Goal: Obtain resource: Download file/media

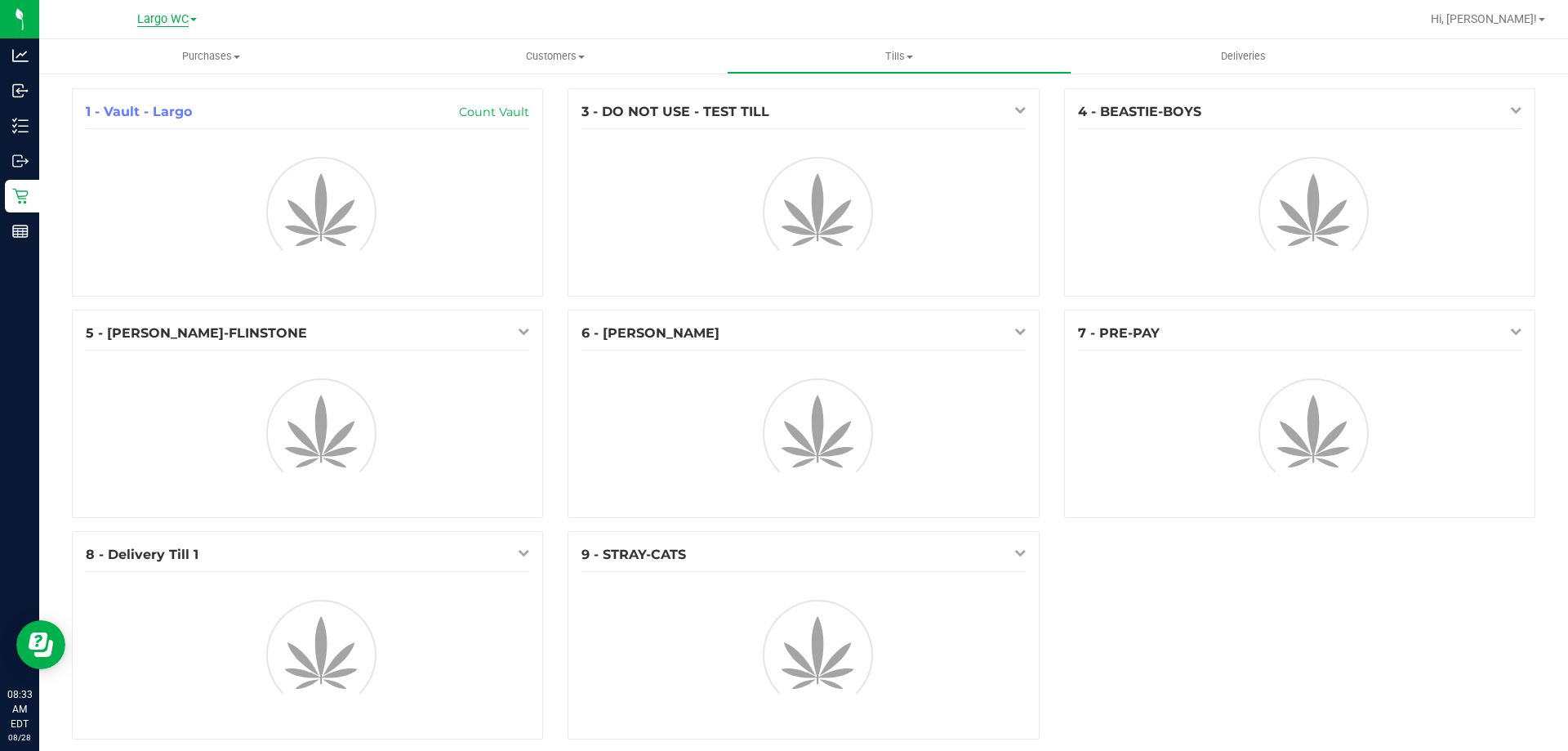
click at [183, 23] on span "Largo WC" at bounding box center [163, 20] width 51 height 15
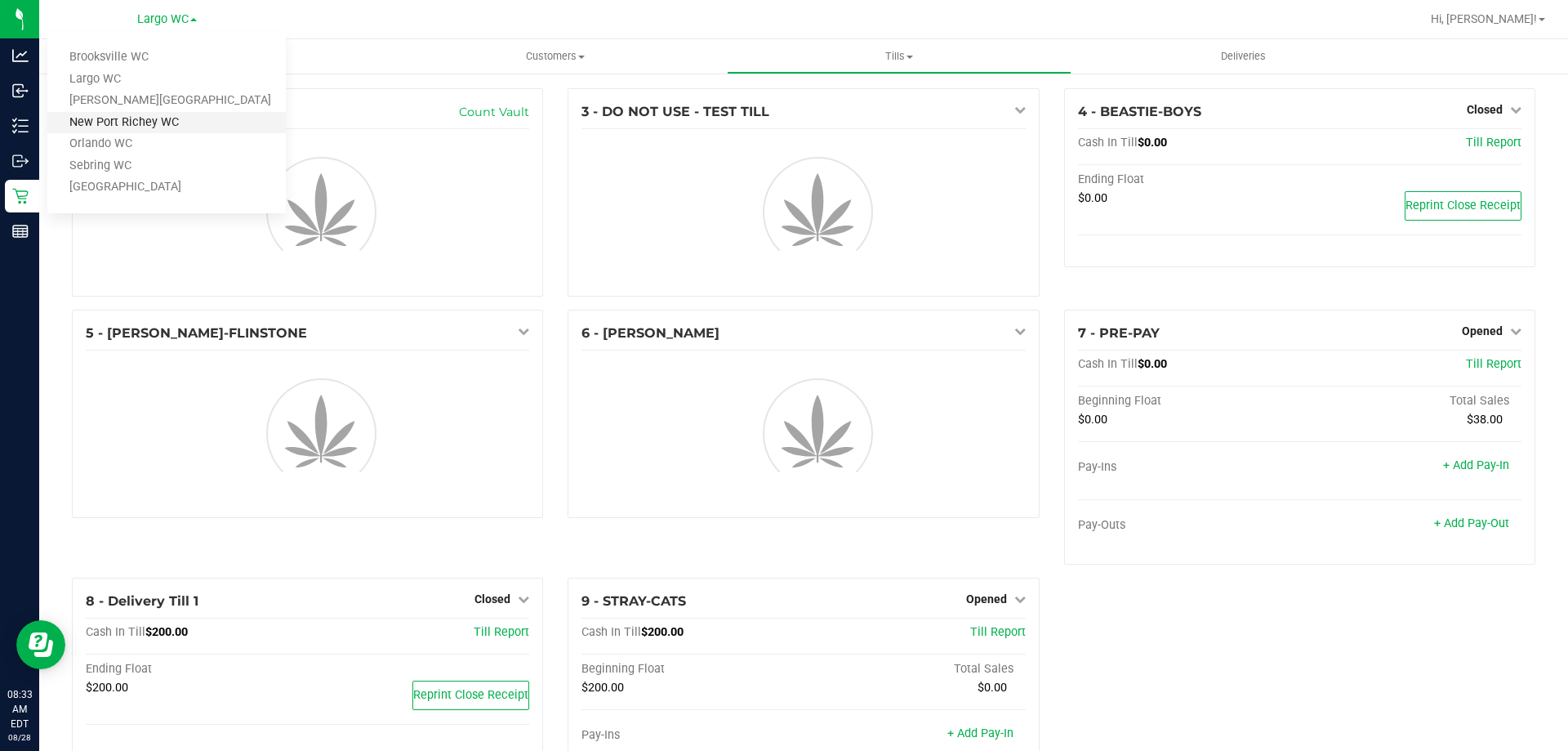
click at [155, 126] on link "New Port Richey WC" at bounding box center [166, 122] width 238 height 22
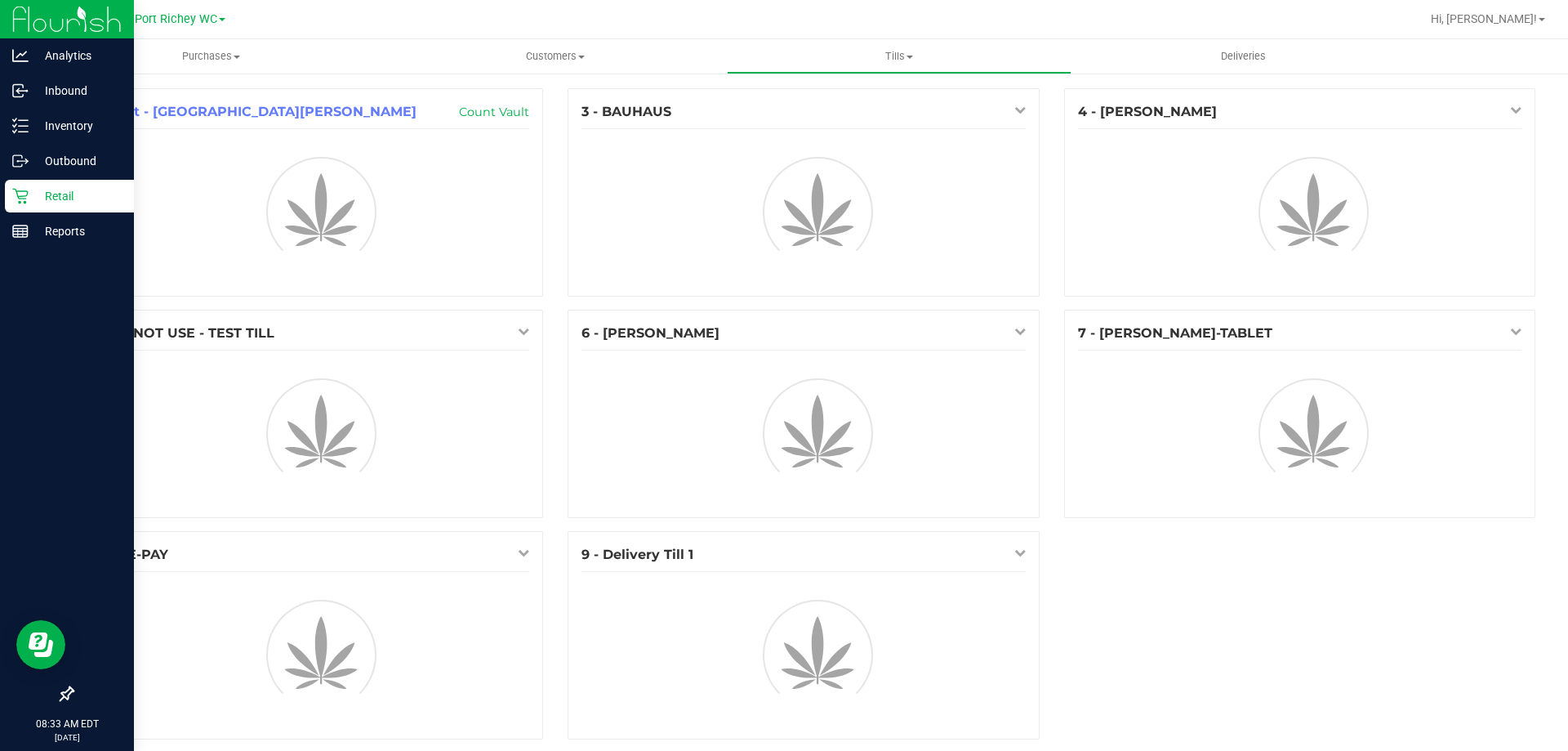
click at [10, 192] on div "Retail" at bounding box center [69, 195] width 129 height 32
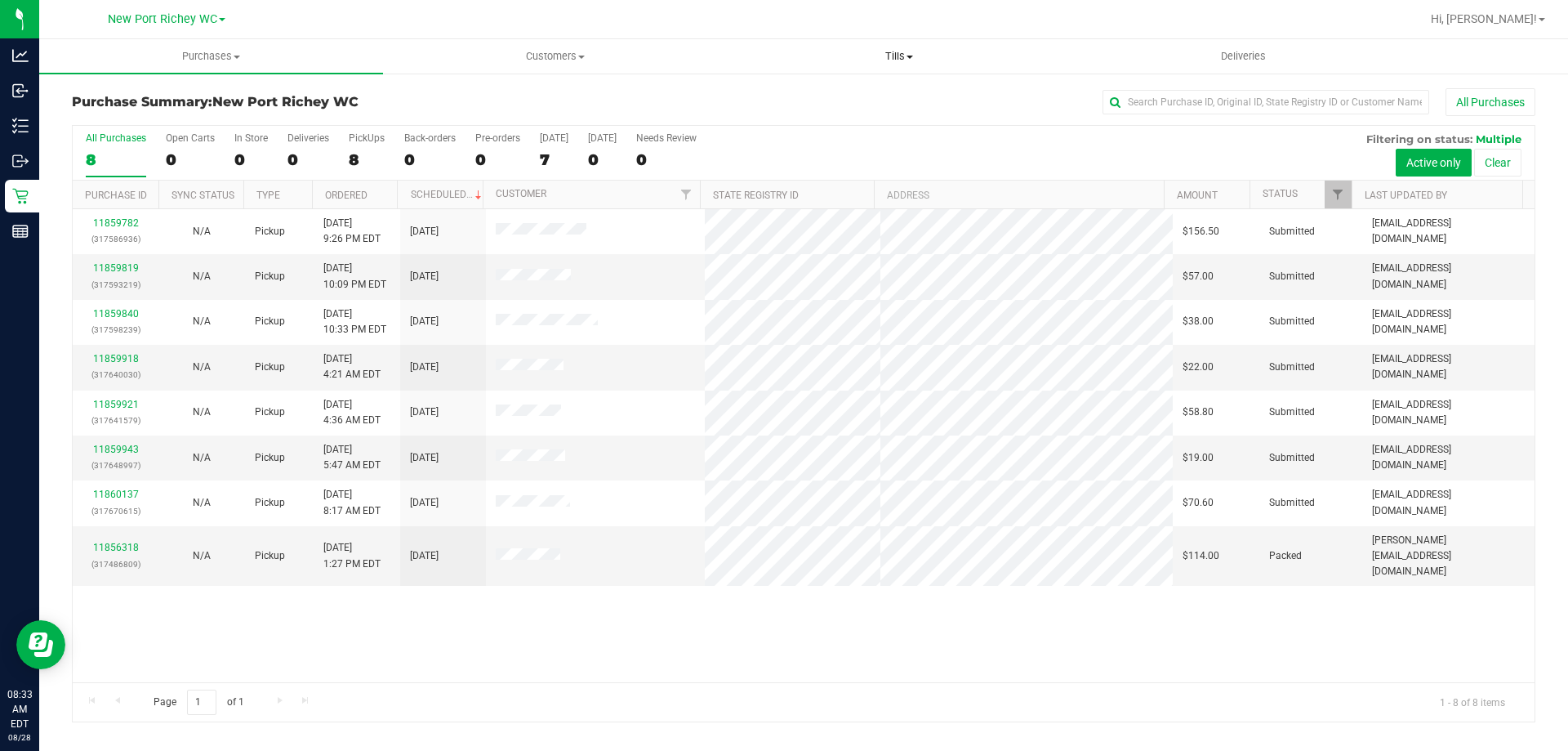
click at [877, 44] on uib-tab-heading "Tills Manage tills Reconcile e-payments" at bounding box center [898, 56] width 342 height 32
click at [826, 93] on span "Manage tills" at bounding box center [782, 98] width 110 height 14
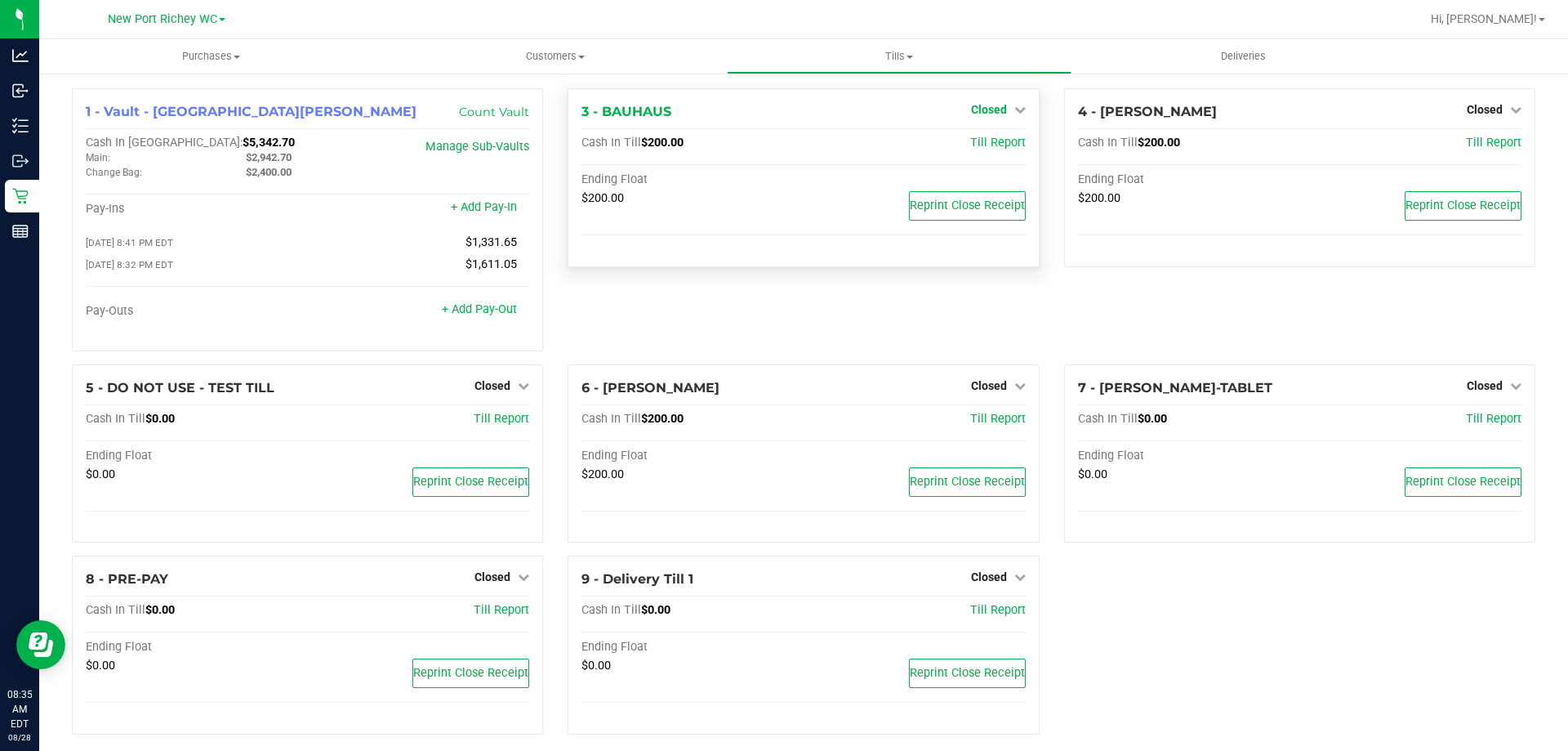
click at [991, 114] on span "Closed" at bounding box center [989, 110] width 36 height 13
click at [992, 138] on link "Open Till" at bounding box center [989, 144] width 44 height 13
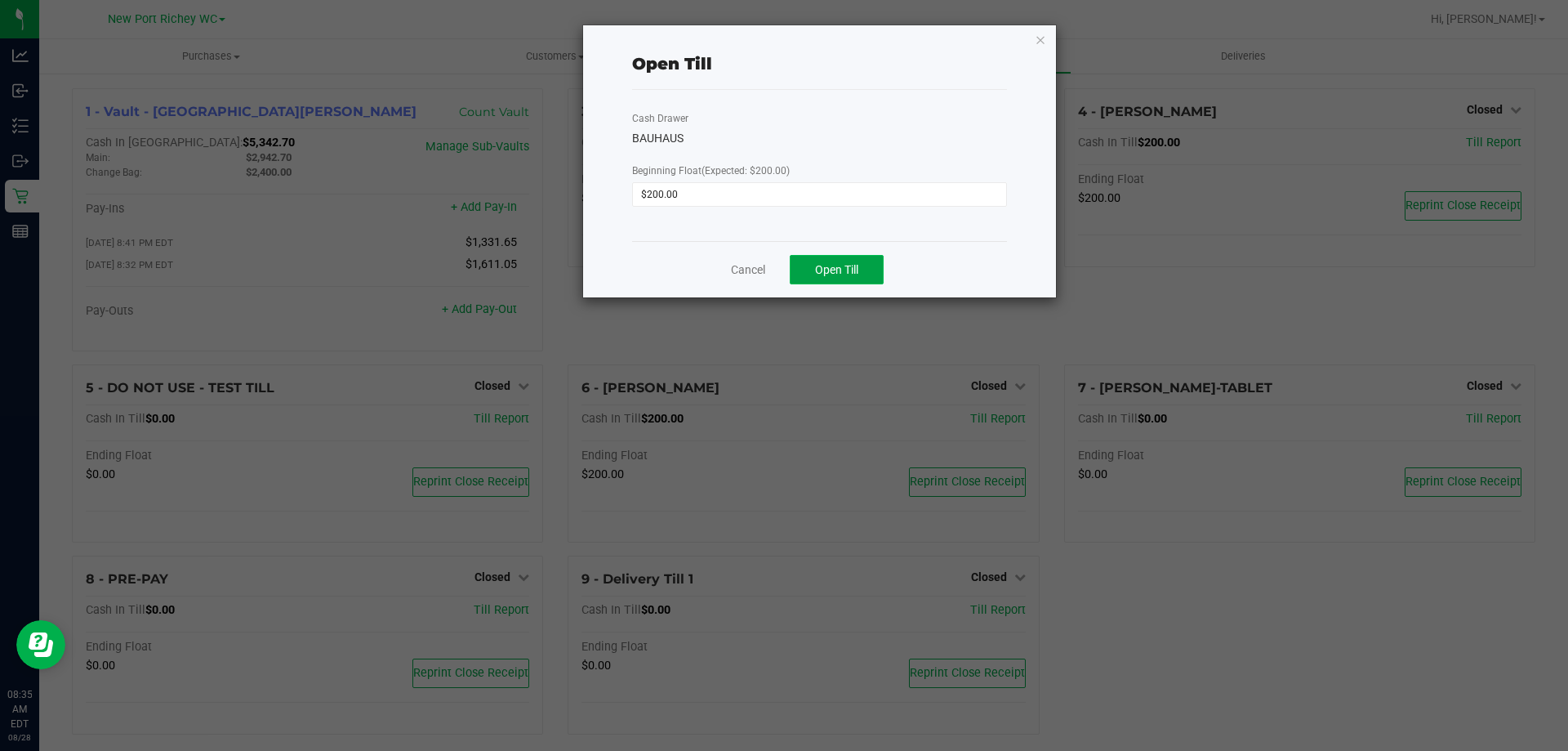
click at [842, 265] on span "Open Till" at bounding box center [837, 269] width 44 height 13
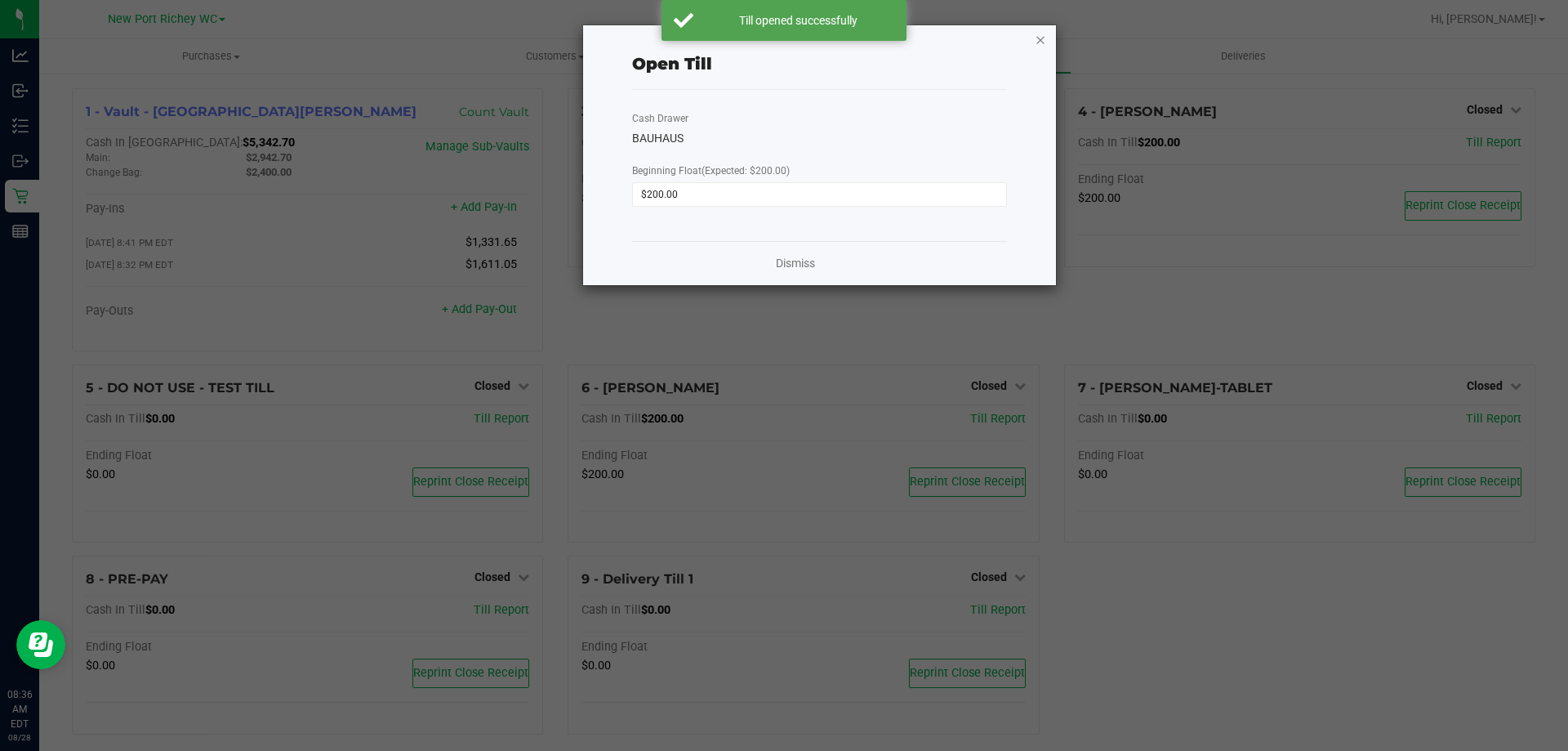
click at [1037, 43] on icon "button" at bounding box center [1040, 39] width 11 height 20
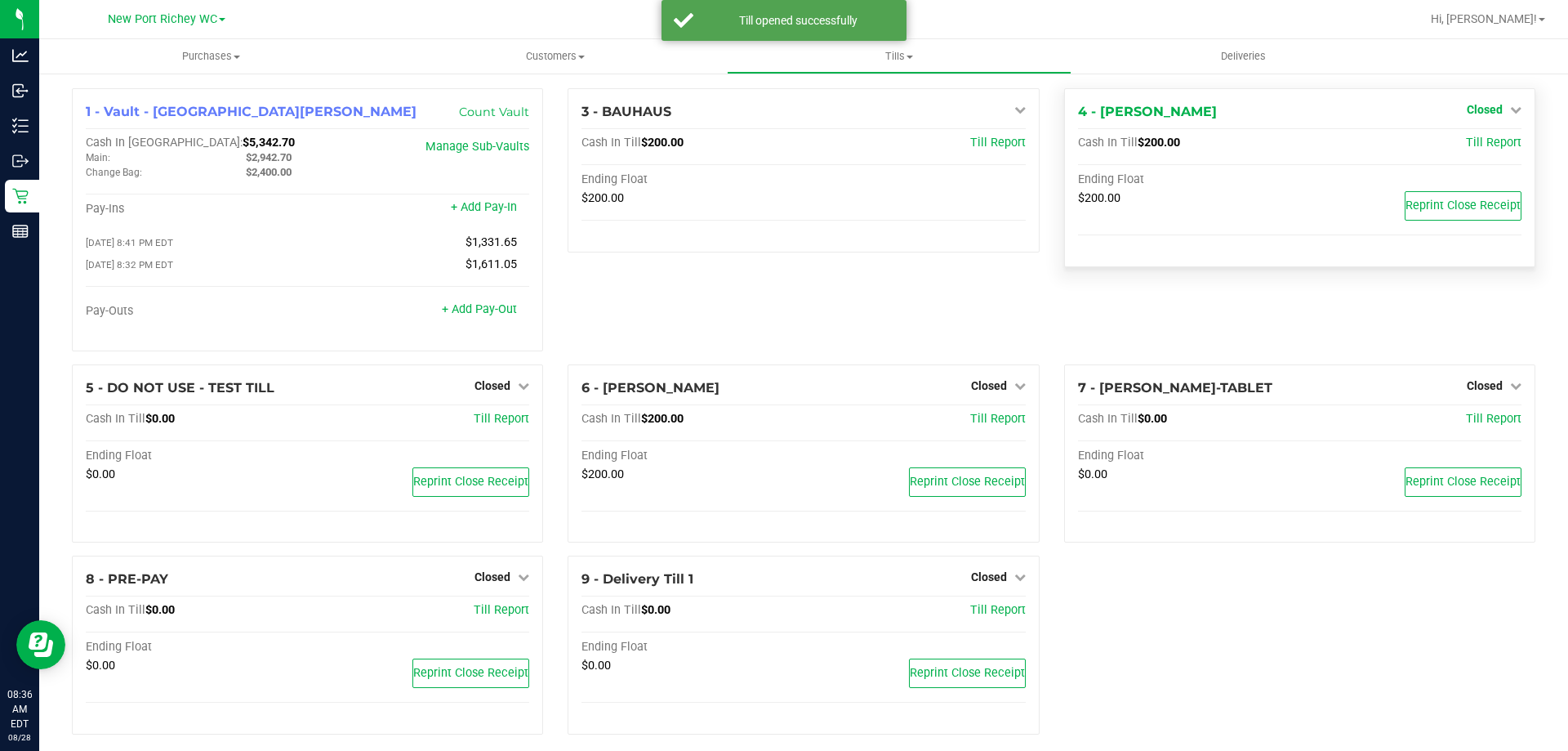
click at [1467, 103] on span "Closed" at bounding box center [1485, 110] width 36 height 13
click at [1463, 143] on link "Open Till" at bounding box center [1485, 144] width 44 height 13
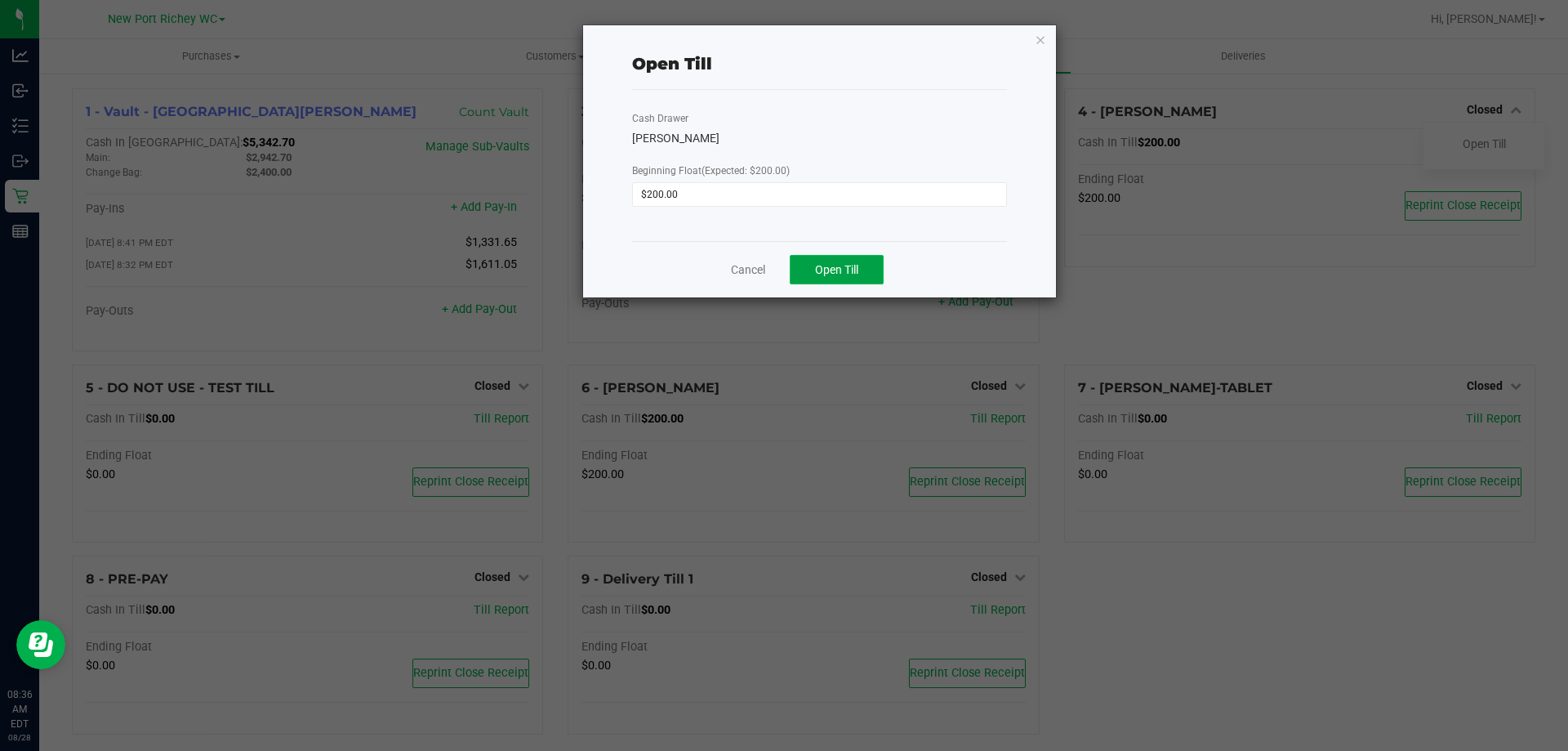
click at [854, 260] on button "Open Till" at bounding box center [836, 269] width 94 height 29
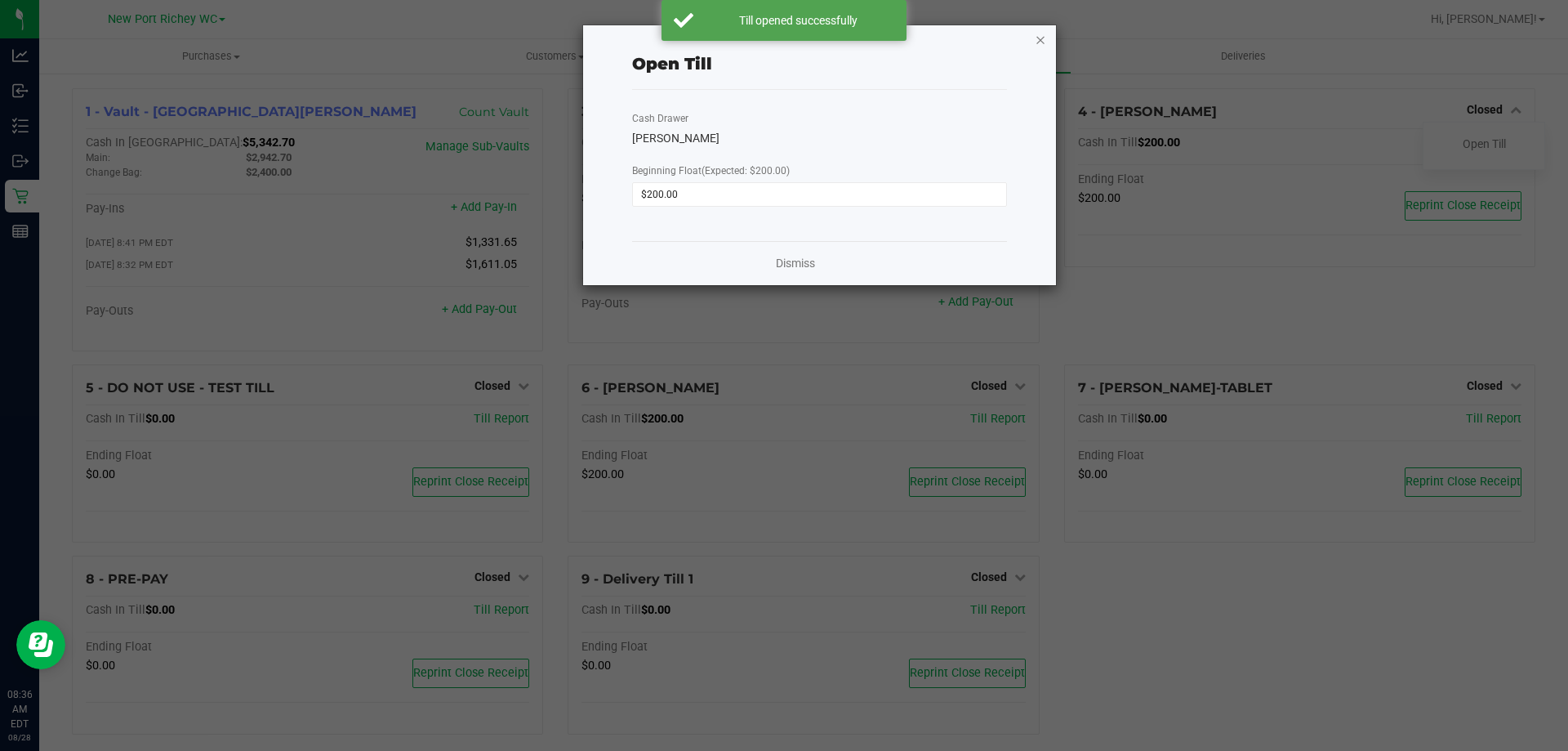
click at [1045, 38] on icon "button" at bounding box center [1040, 39] width 11 height 20
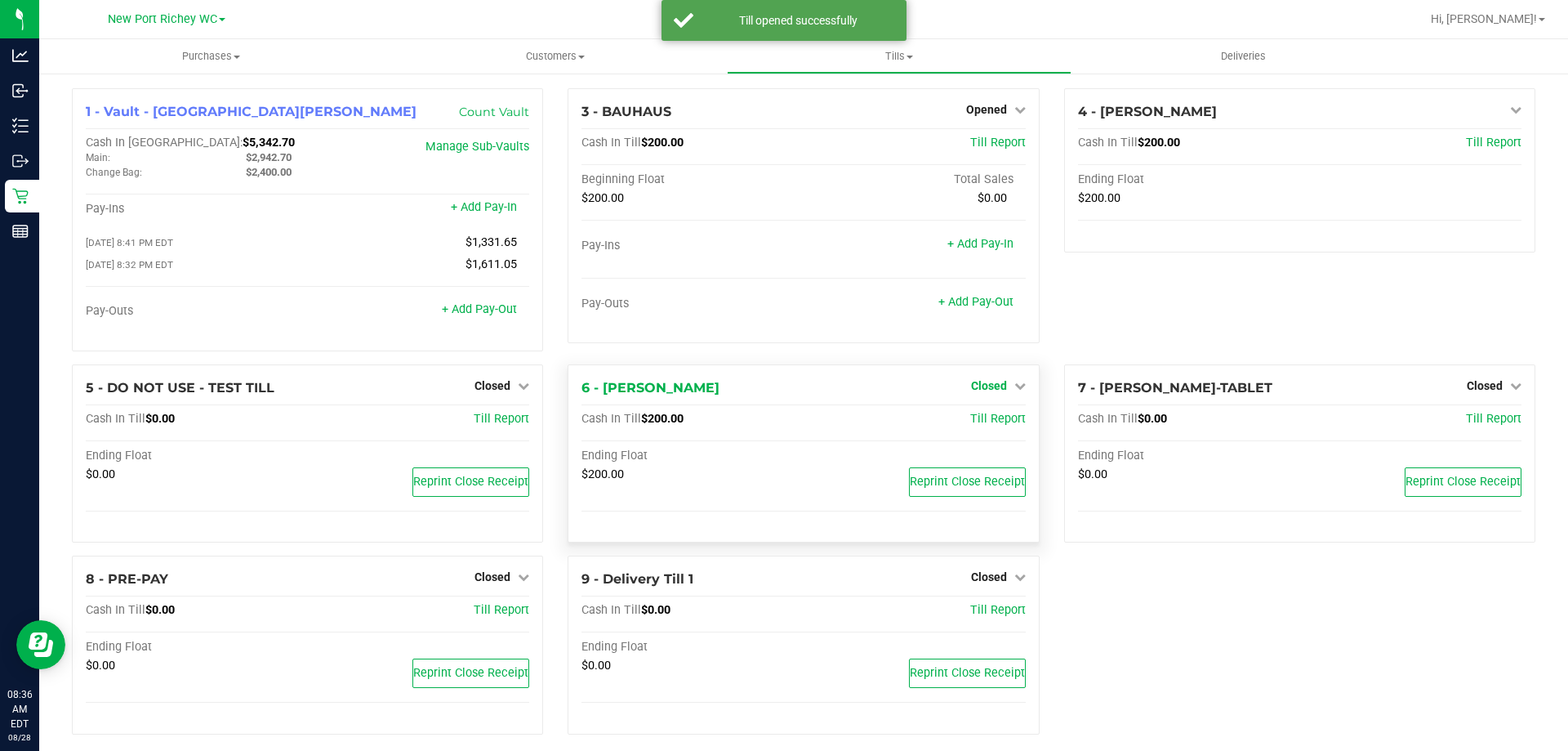
click at [986, 385] on span "Closed" at bounding box center [989, 386] width 36 height 13
click at [977, 422] on link "Open Till" at bounding box center [989, 419] width 44 height 13
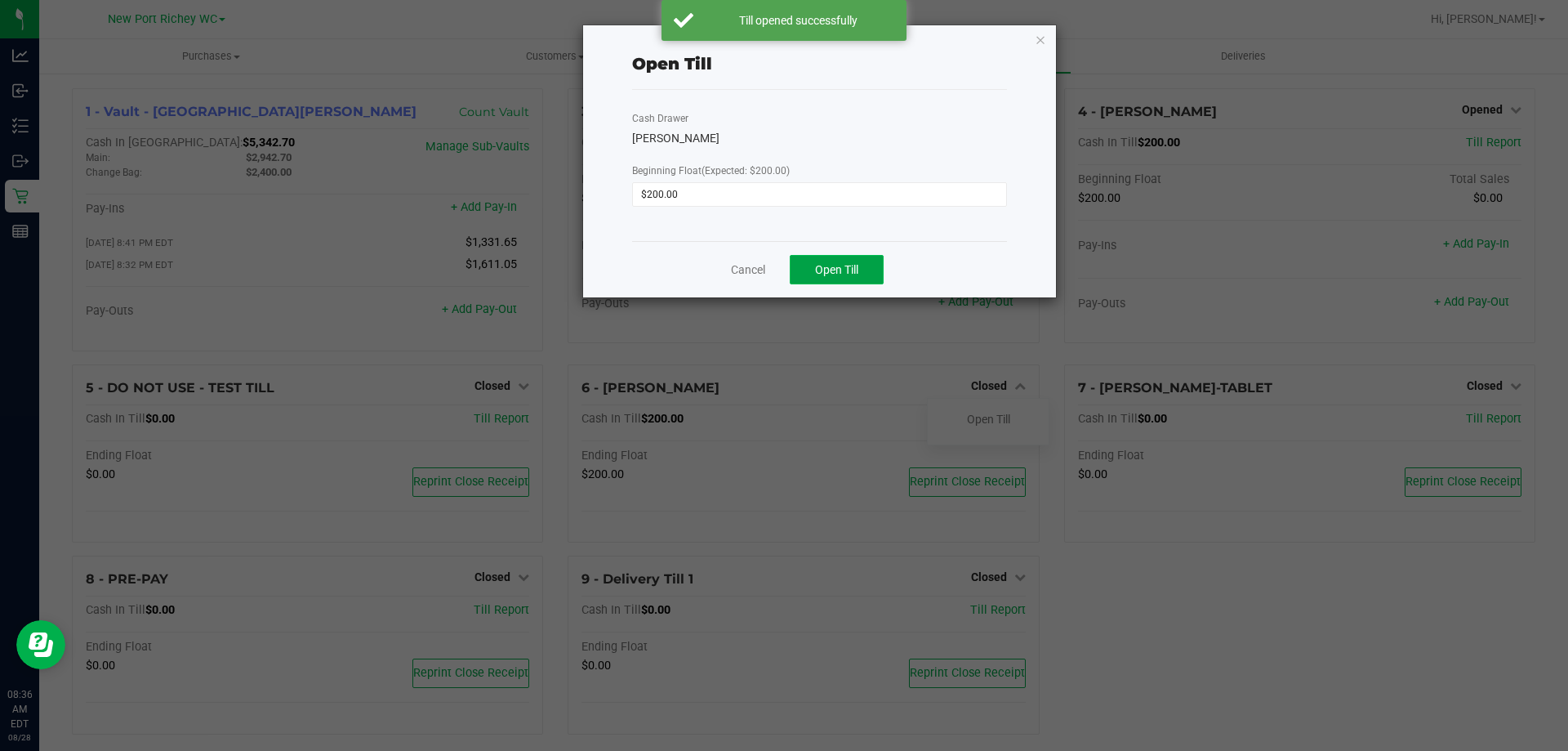
click at [868, 263] on button "Open Till" at bounding box center [836, 269] width 94 height 29
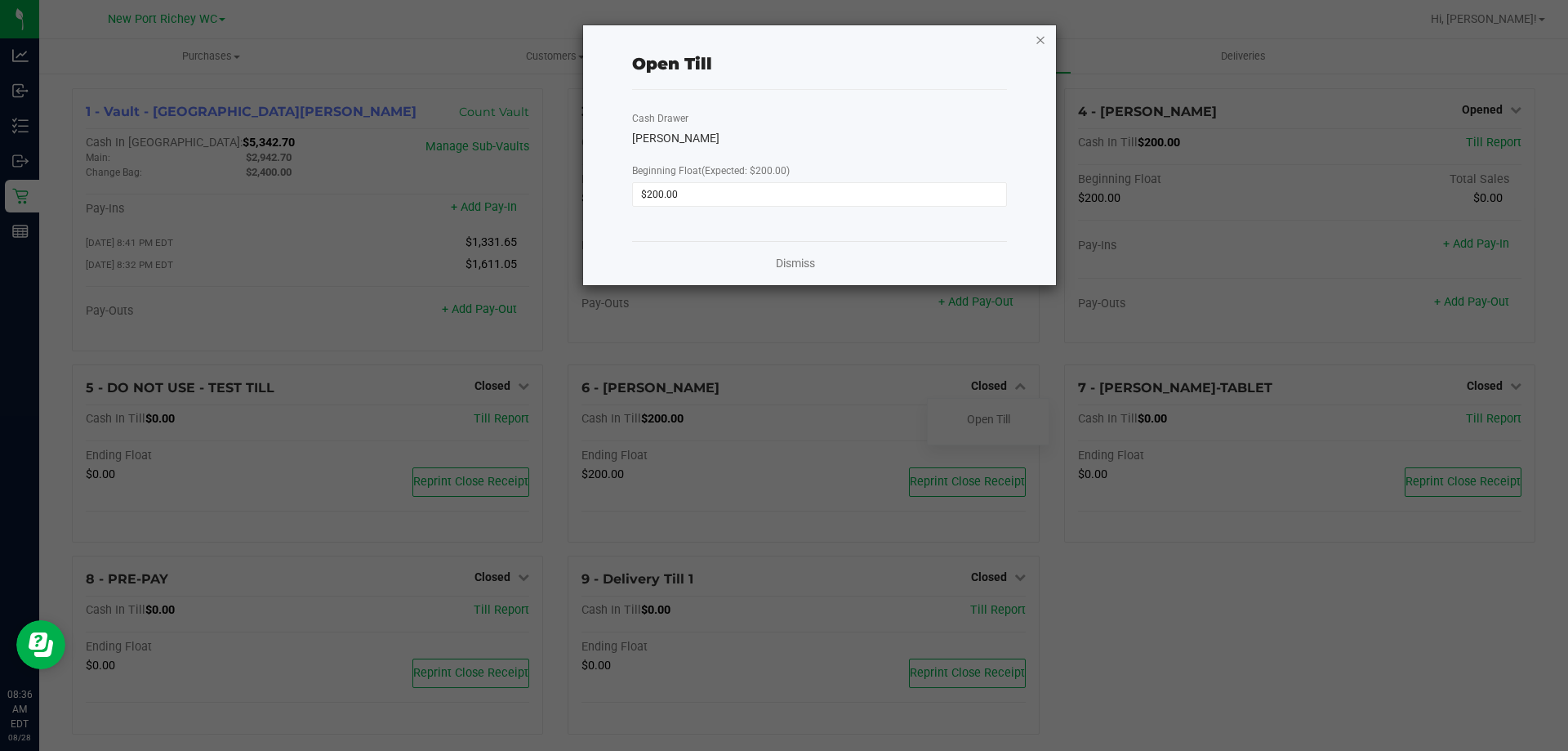
click at [1042, 38] on icon "button" at bounding box center [1040, 39] width 11 height 20
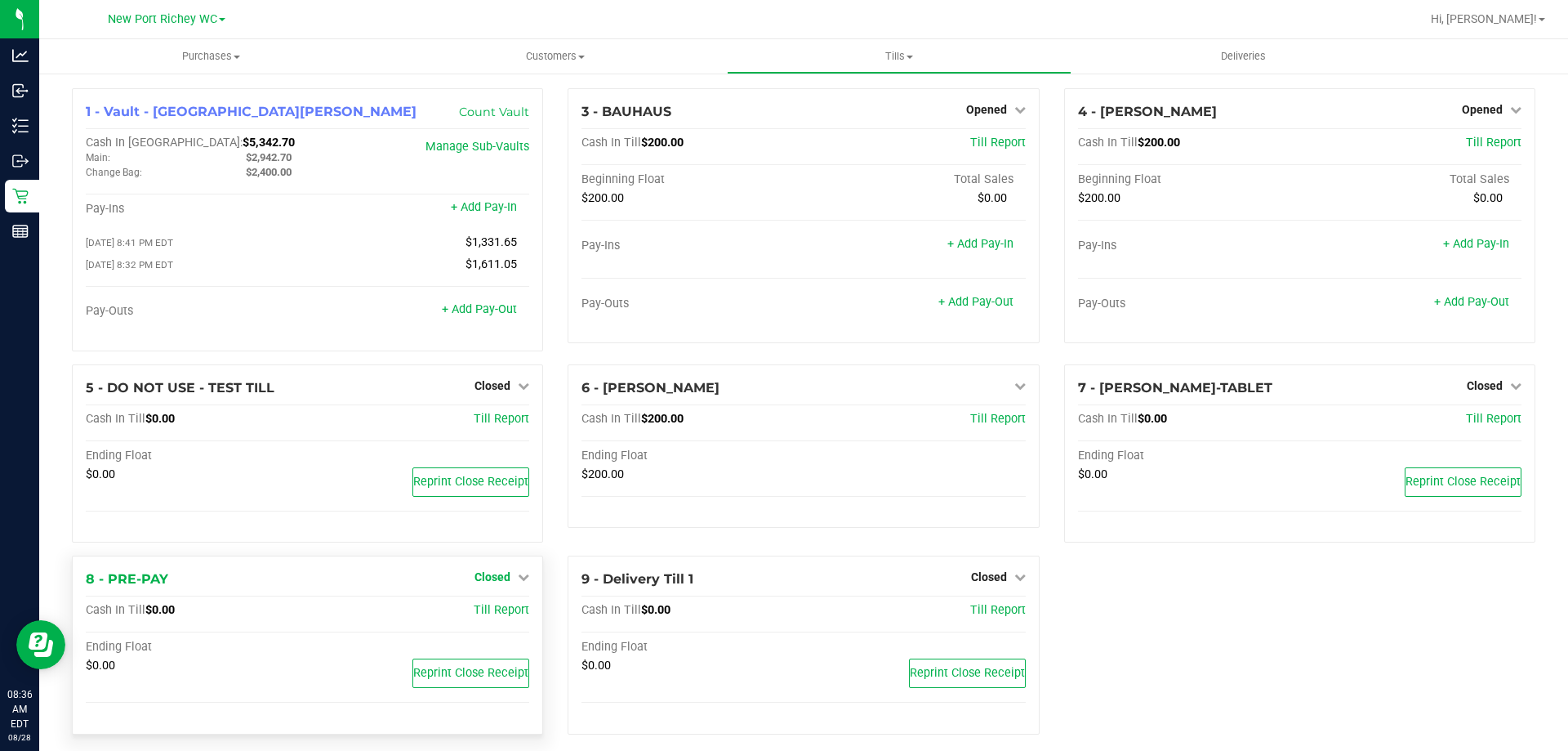
click at [511, 577] on link "Closed" at bounding box center [501, 577] width 55 height 13
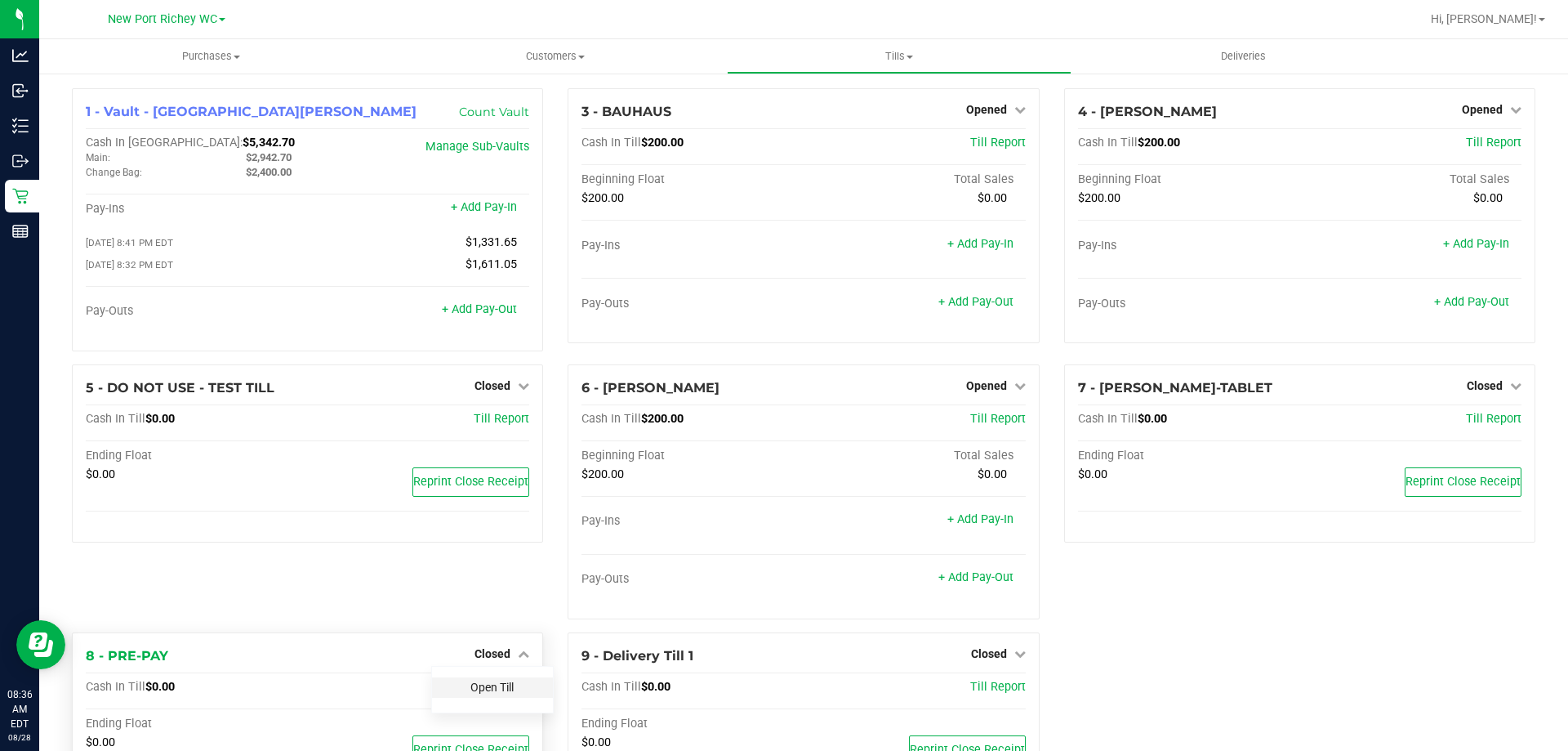
click at [498, 692] on link "Open Till" at bounding box center [492, 687] width 44 height 13
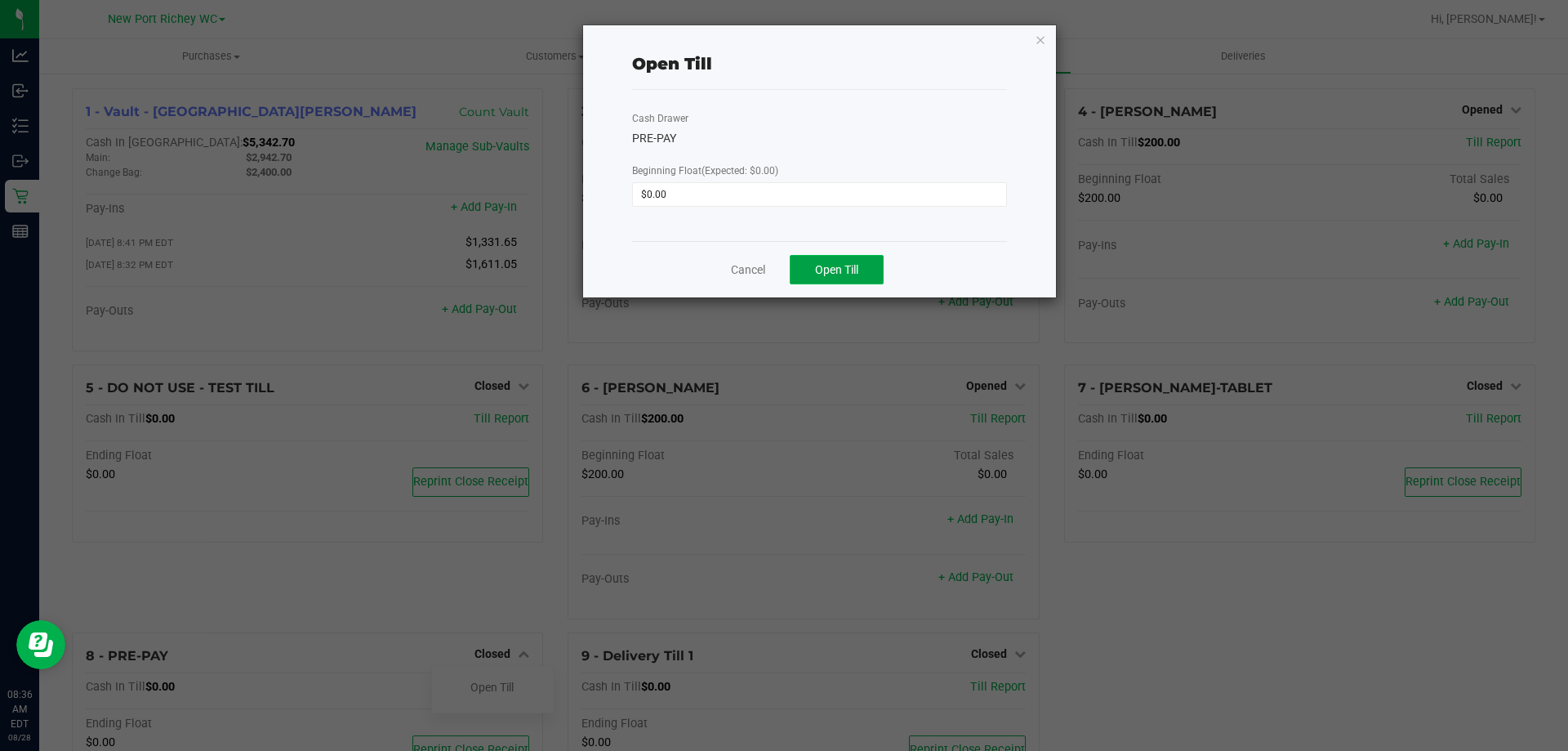
drag, startPoint x: 851, startPoint y: 271, endPoint x: 859, endPoint y: 259, distance: 14.4
click at [851, 270] on span "Open Till" at bounding box center [837, 269] width 44 height 13
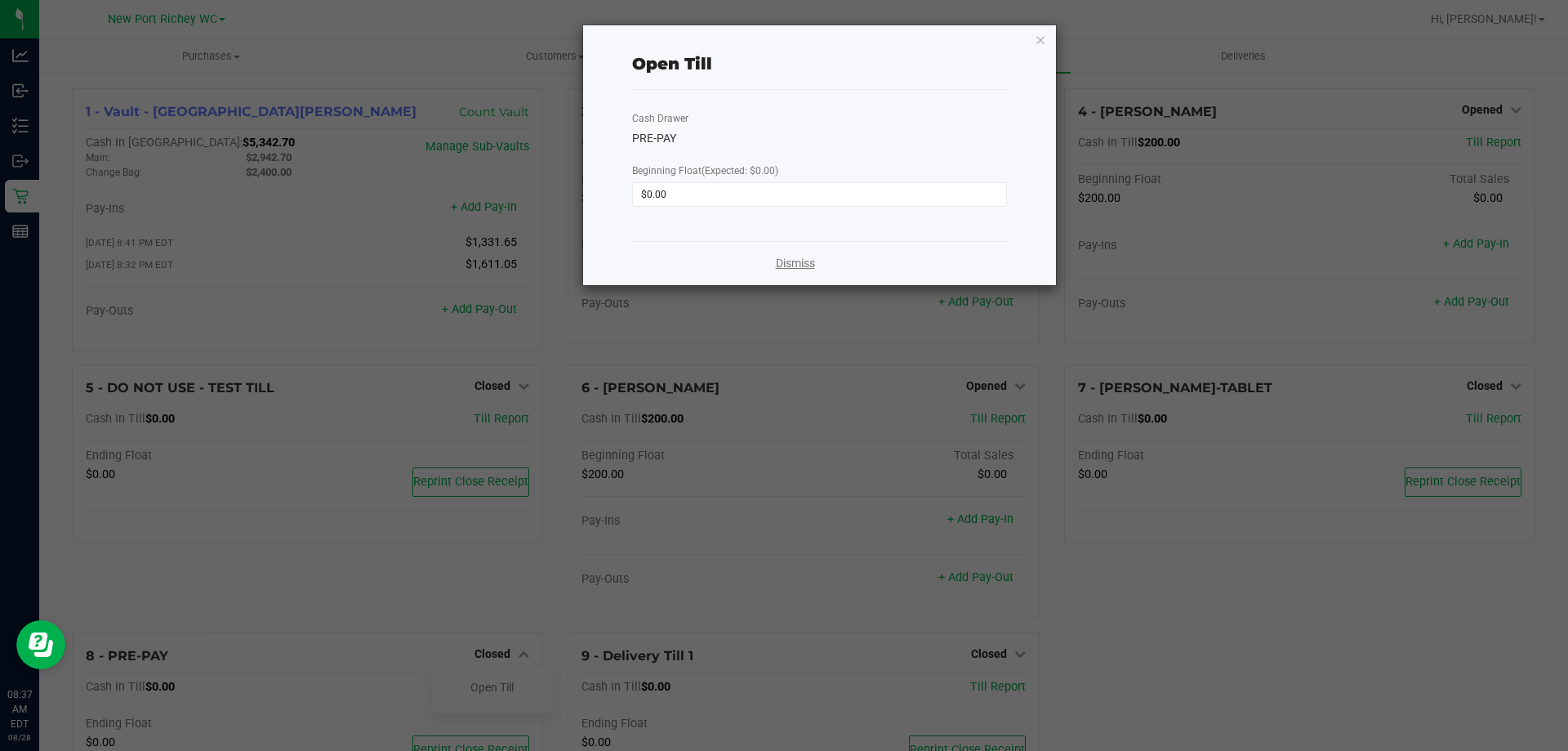
click at [795, 263] on link "Dismiss" at bounding box center [794, 264] width 39 height 17
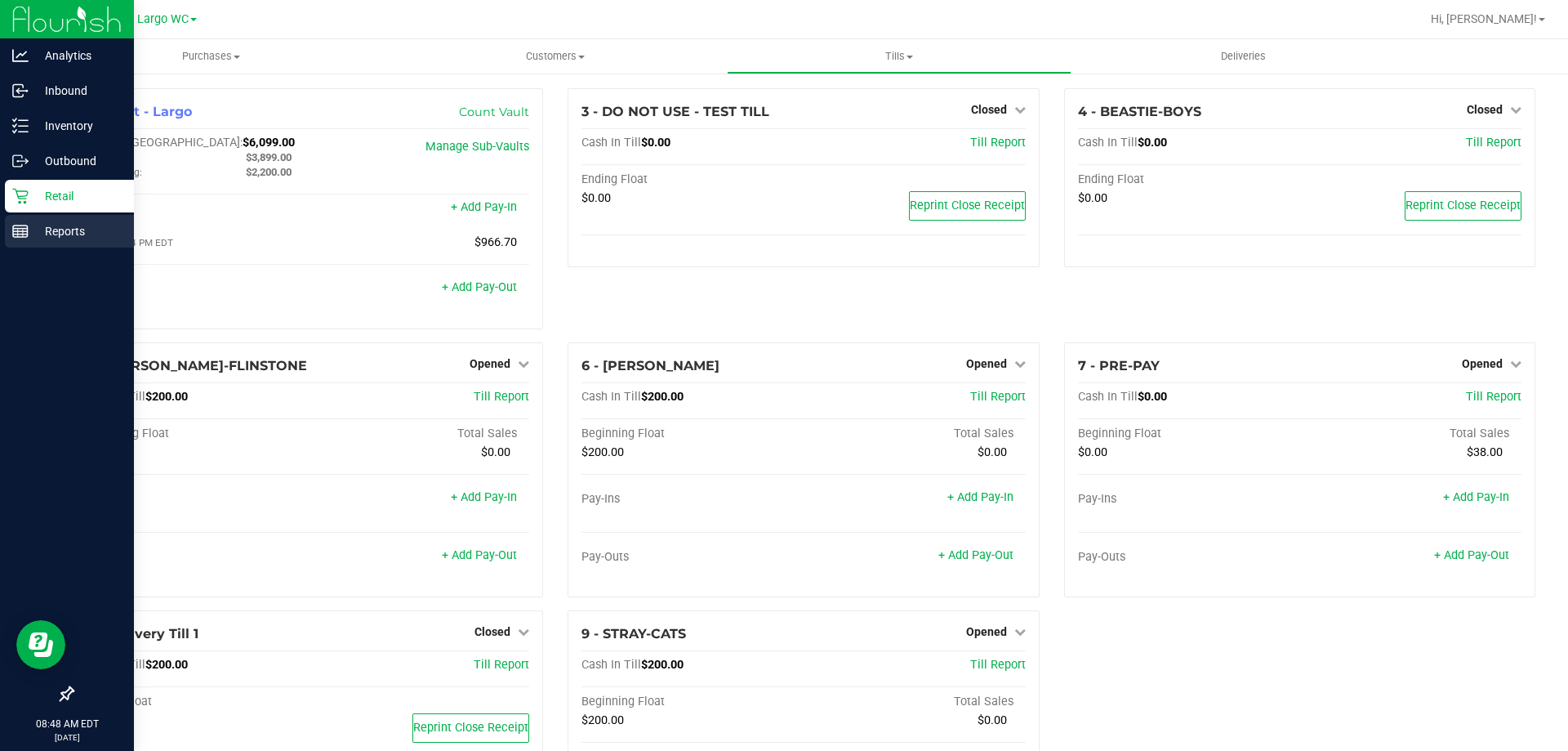
click at [59, 224] on p "Reports" at bounding box center [77, 230] width 98 height 20
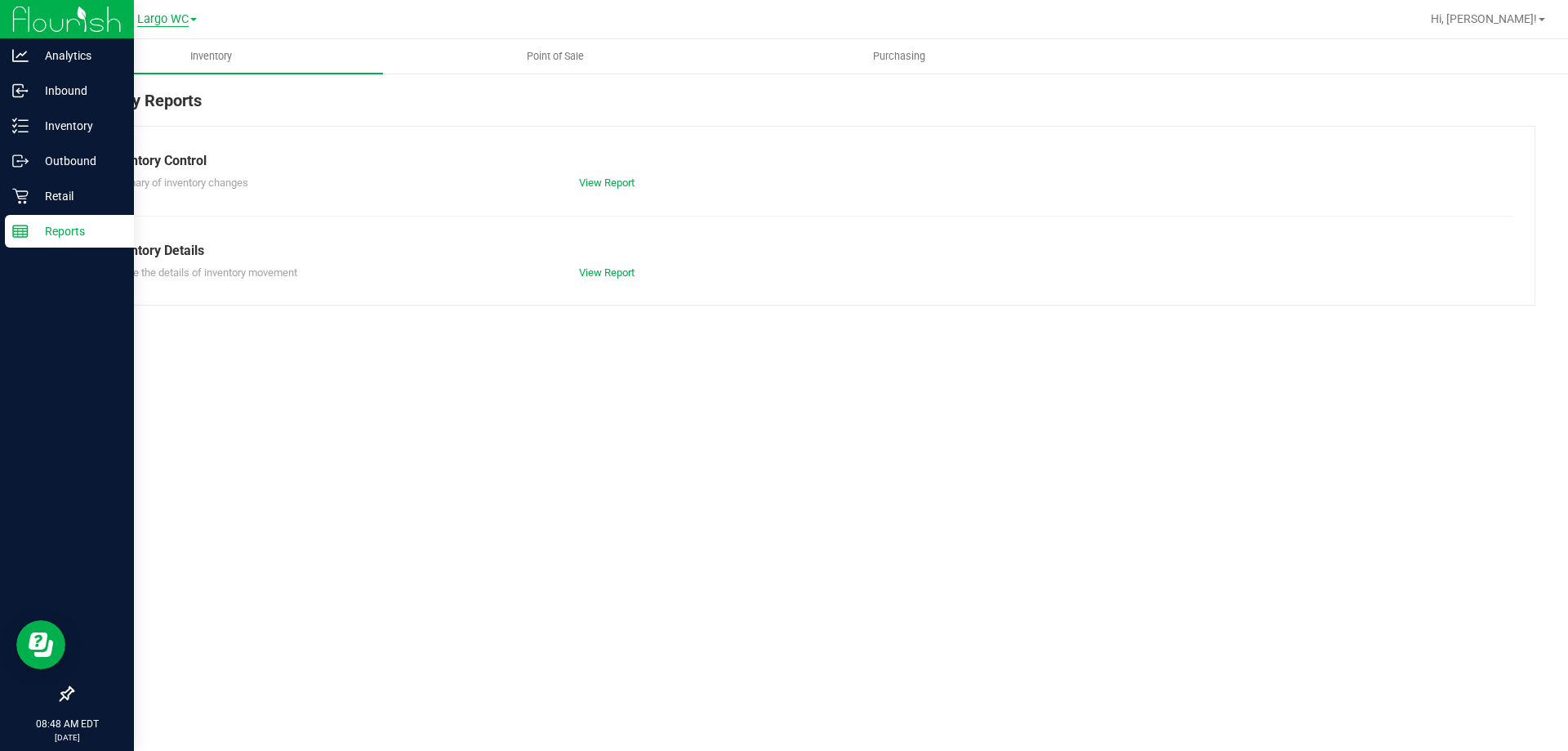
click at [189, 19] on span "Largo WC" at bounding box center [163, 20] width 51 height 15
click at [144, 122] on link "New Port Richey WC" at bounding box center [166, 122] width 238 height 22
click at [571, 56] on span "Point of Sale" at bounding box center [555, 57] width 101 height 15
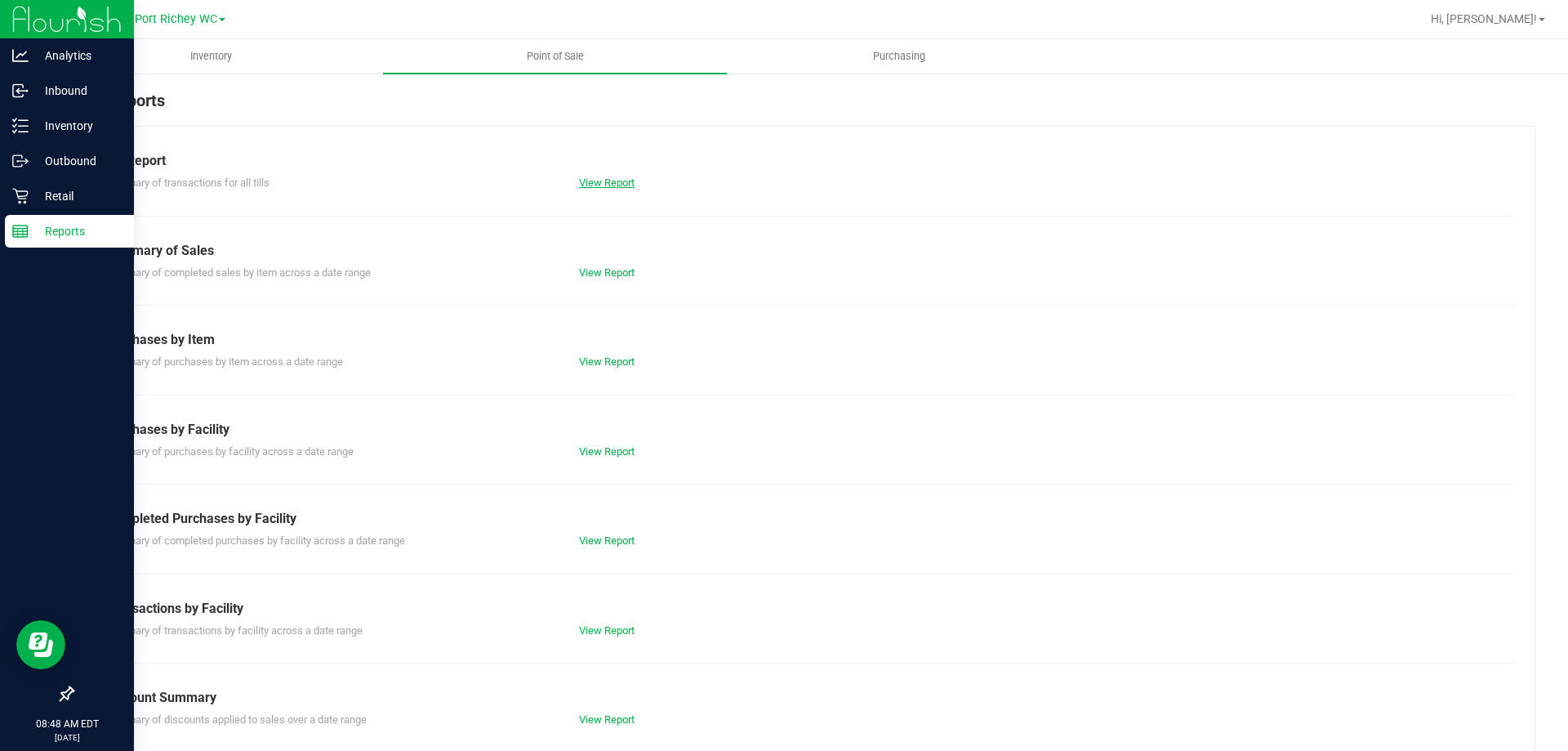
click at [593, 179] on link "View Report" at bounding box center [607, 182] width 56 height 12
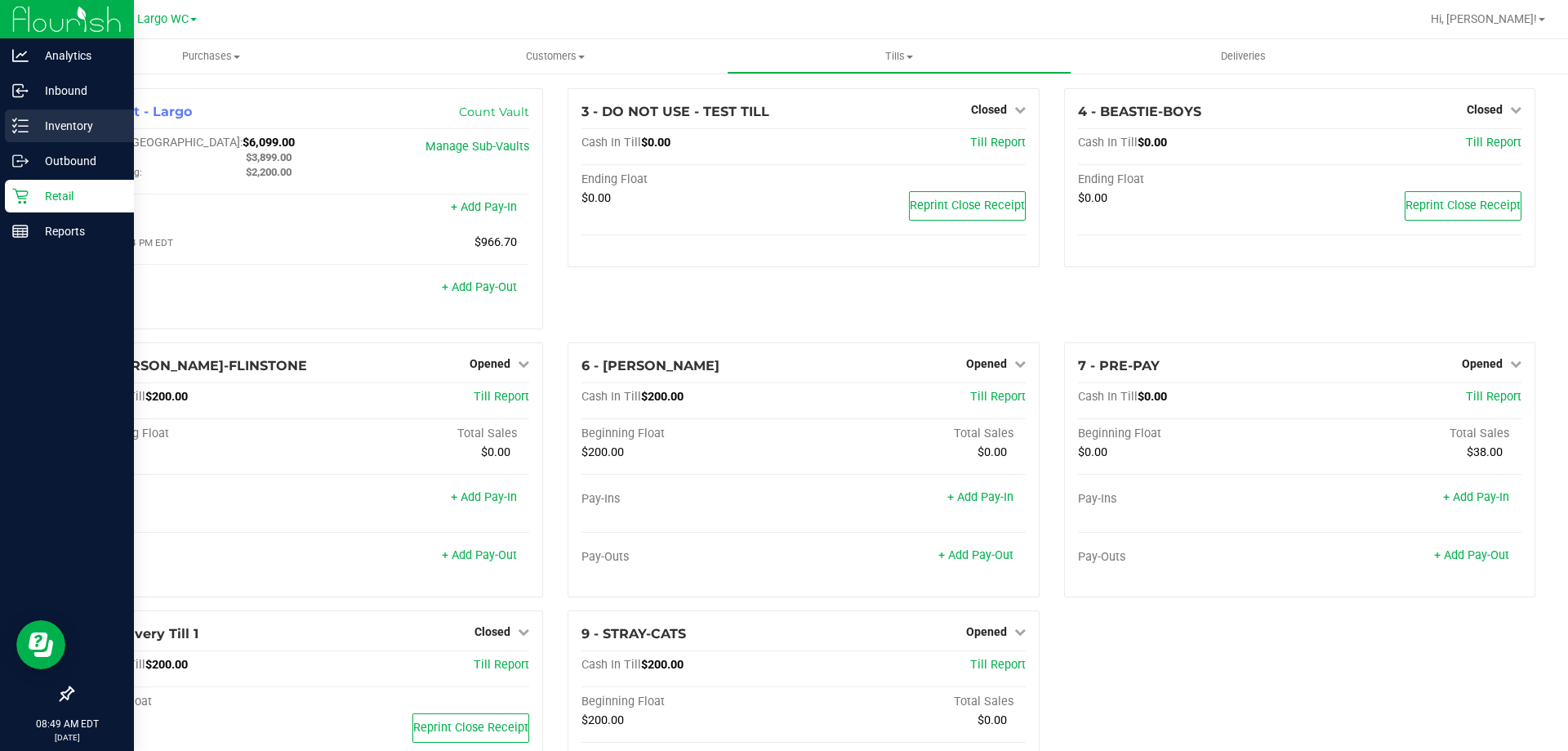
click at [33, 112] on div "Inventory" at bounding box center [69, 125] width 129 height 32
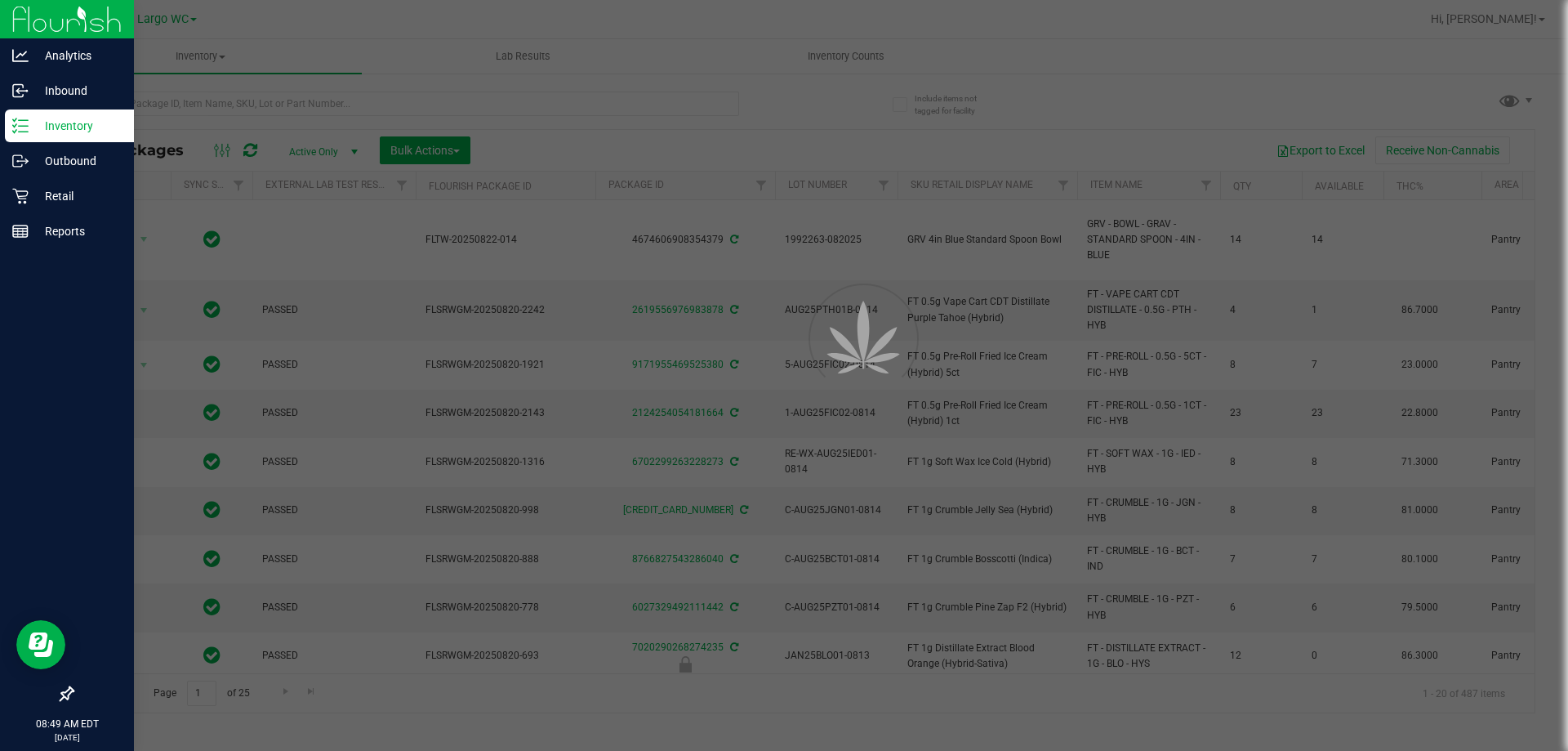
type input "[DATE]"
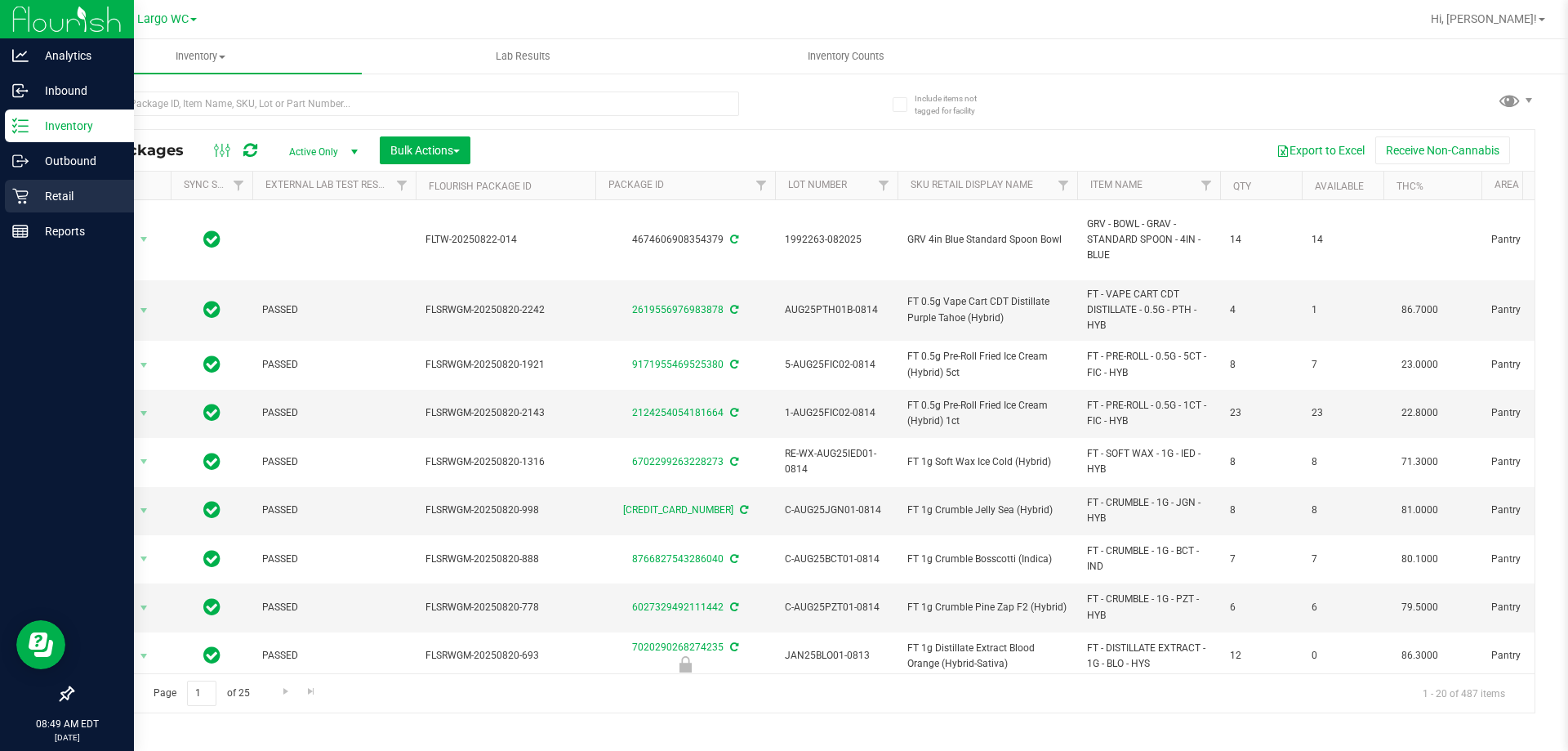
click at [46, 191] on p "Retail" at bounding box center [77, 195] width 98 height 20
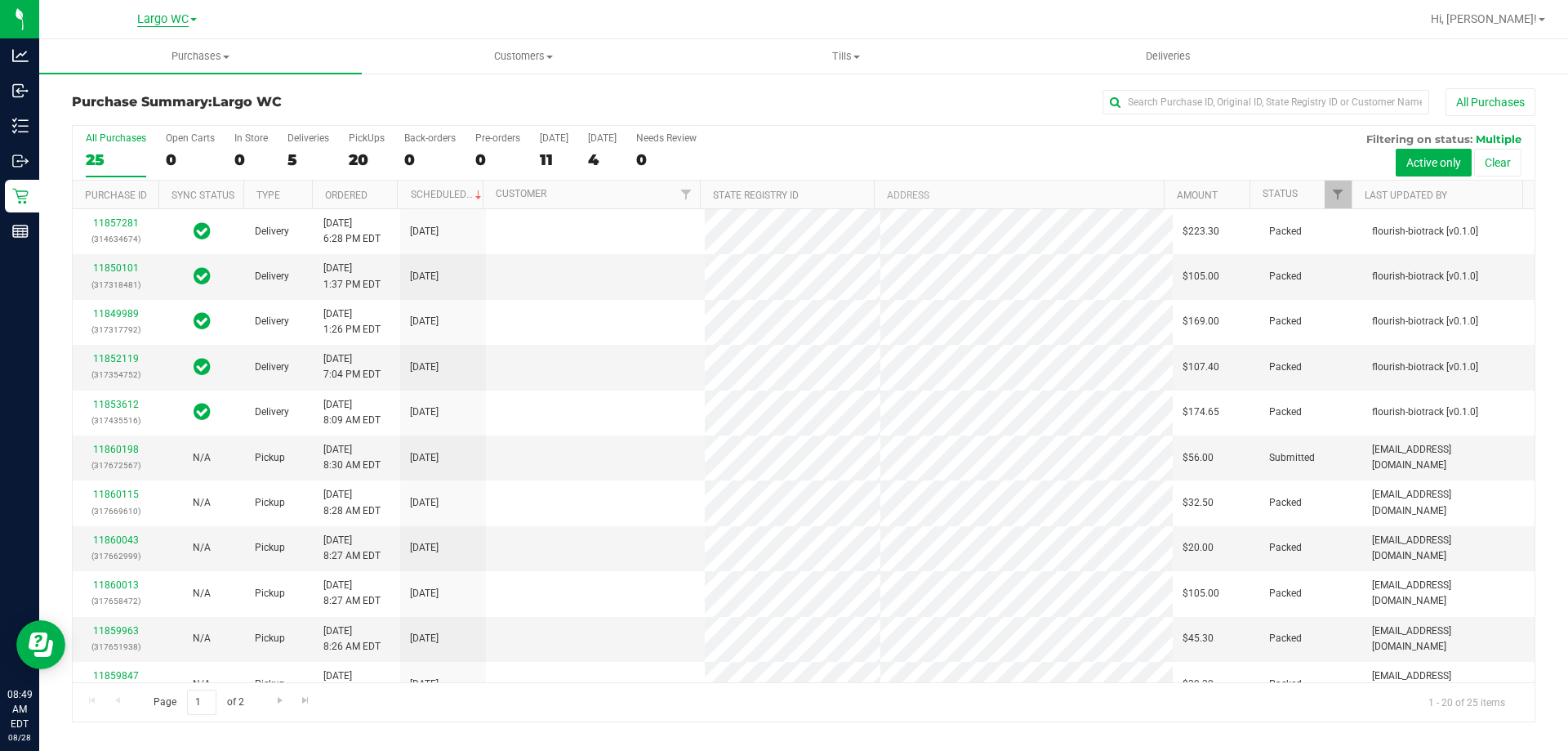
click at [186, 15] on span "Largo WC" at bounding box center [163, 20] width 51 height 15
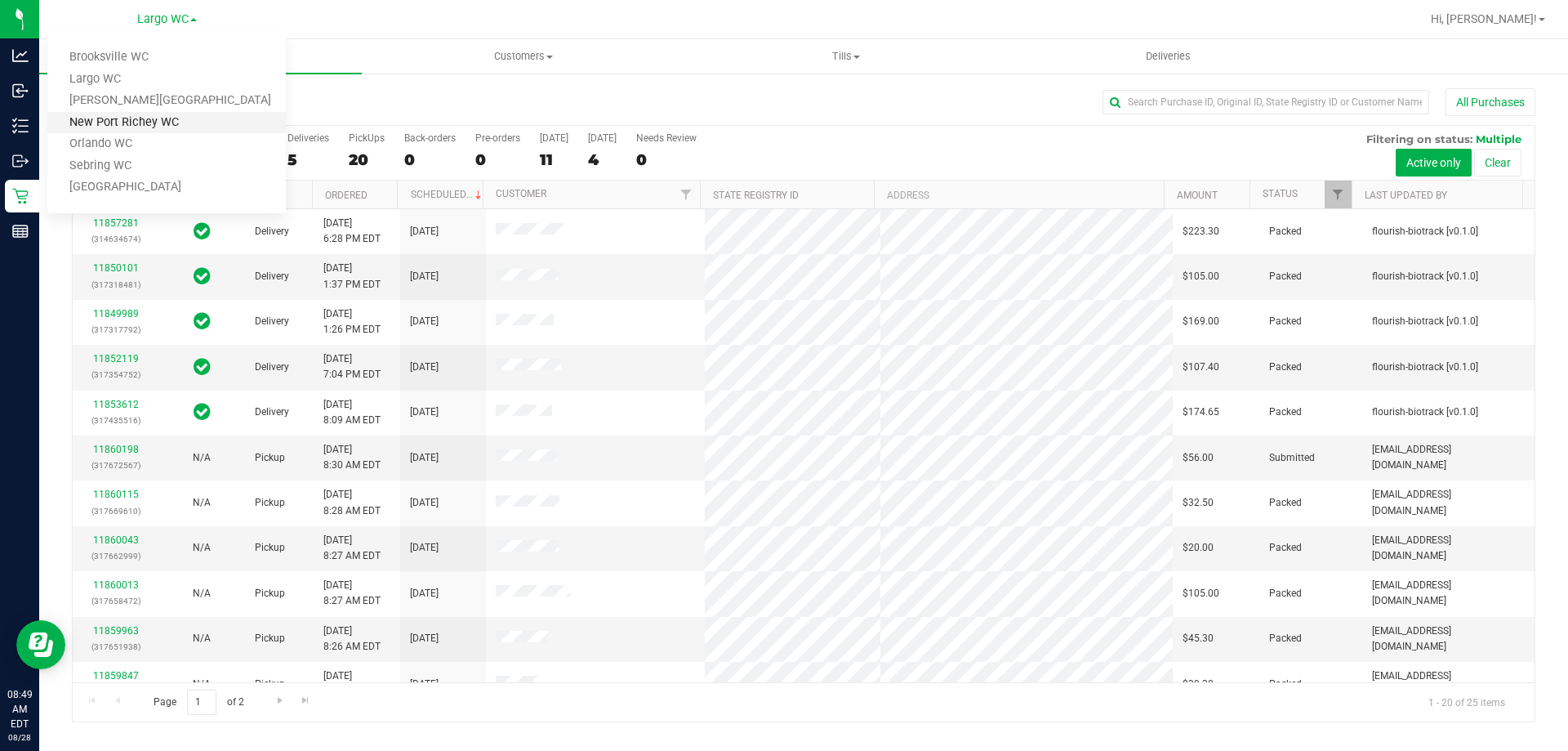
click at [150, 133] on link "New Port Richey WC" at bounding box center [166, 122] width 238 height 22
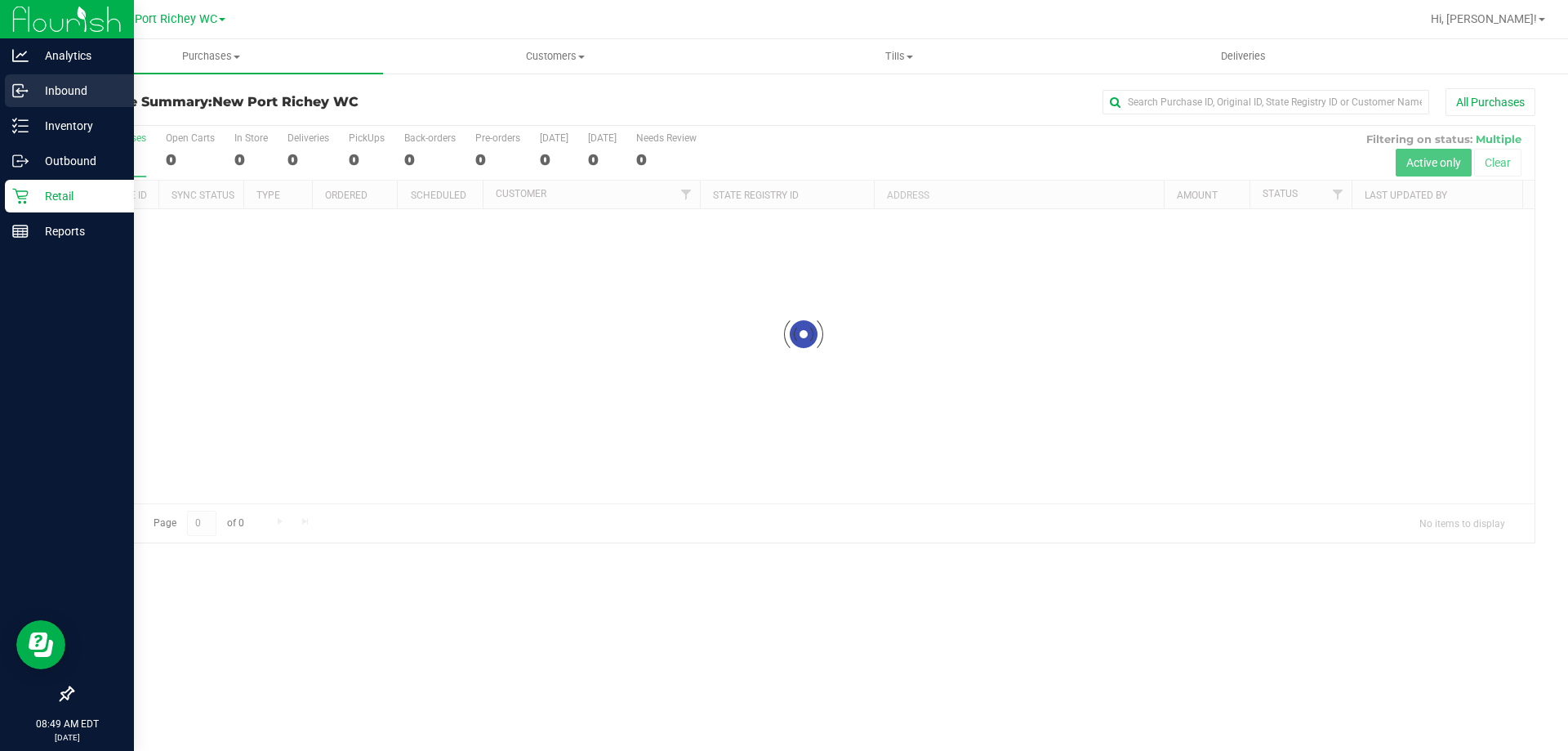
click at [29, 91] on p "Inbound" at bounding box center [77, 90] width 98 height 20
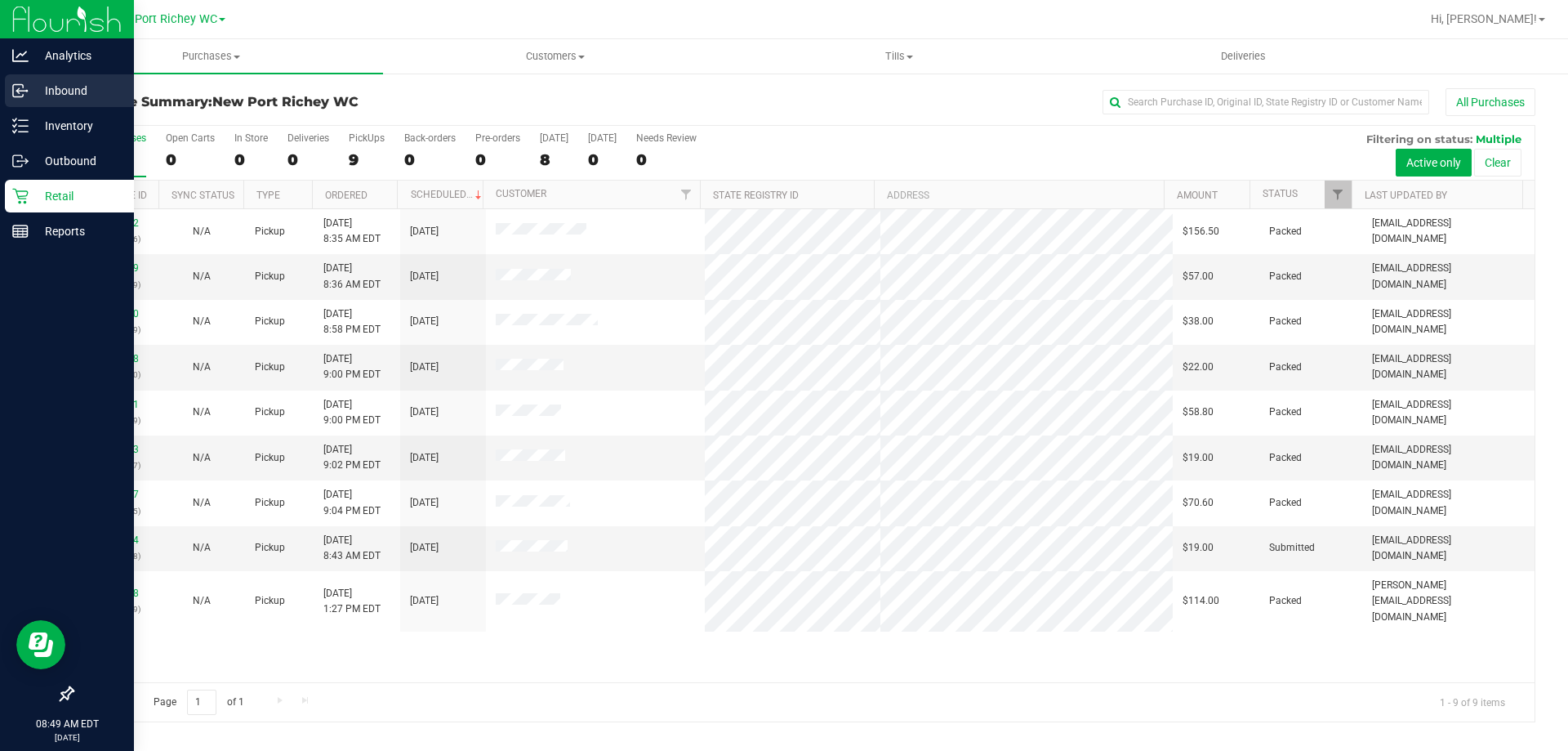
click at [24, 99] on div "Inbound" at bounding box center [69, 90] width 129 height 32
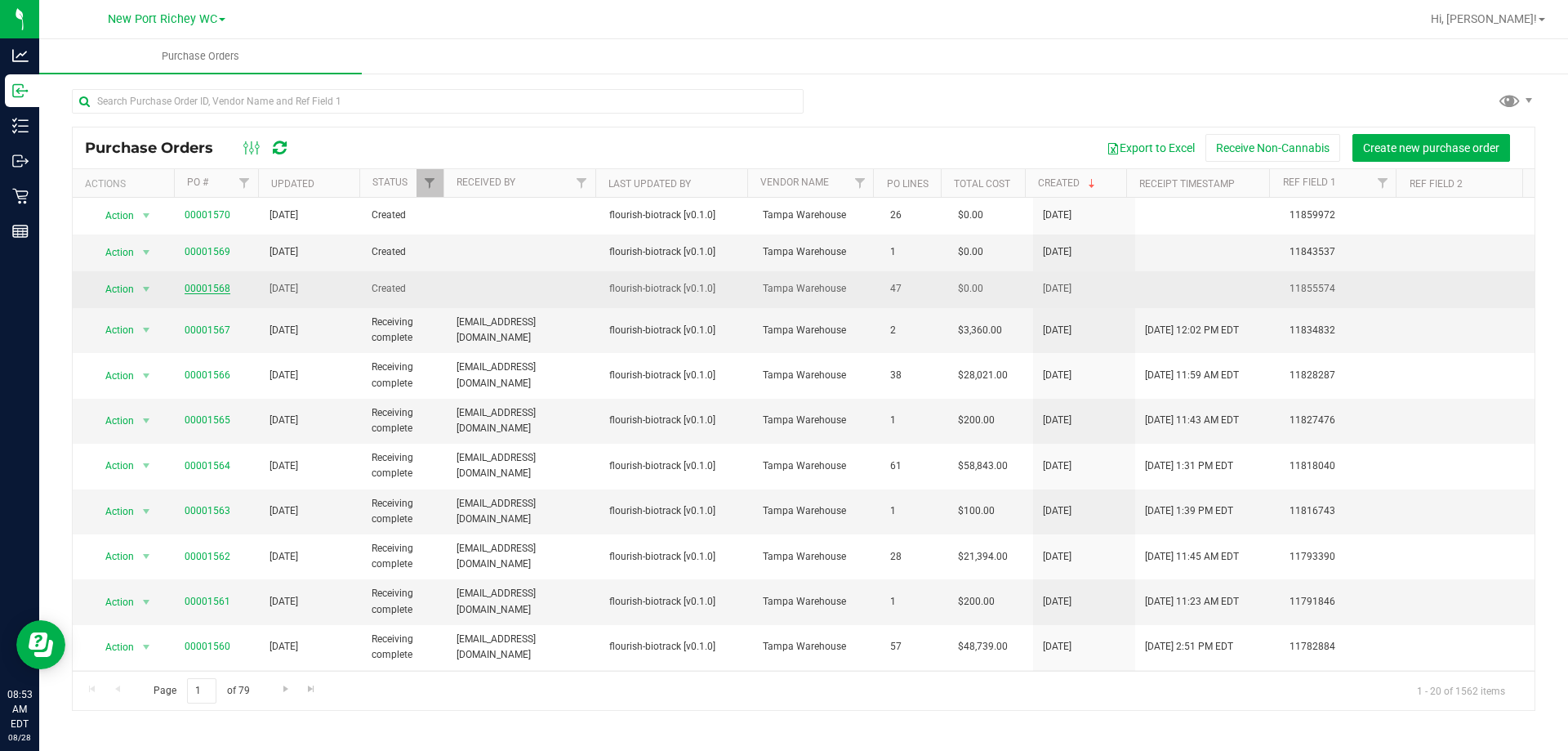
click at [215, 285] on link "00001568" at bounding box center [208, 288] width 46 height 11
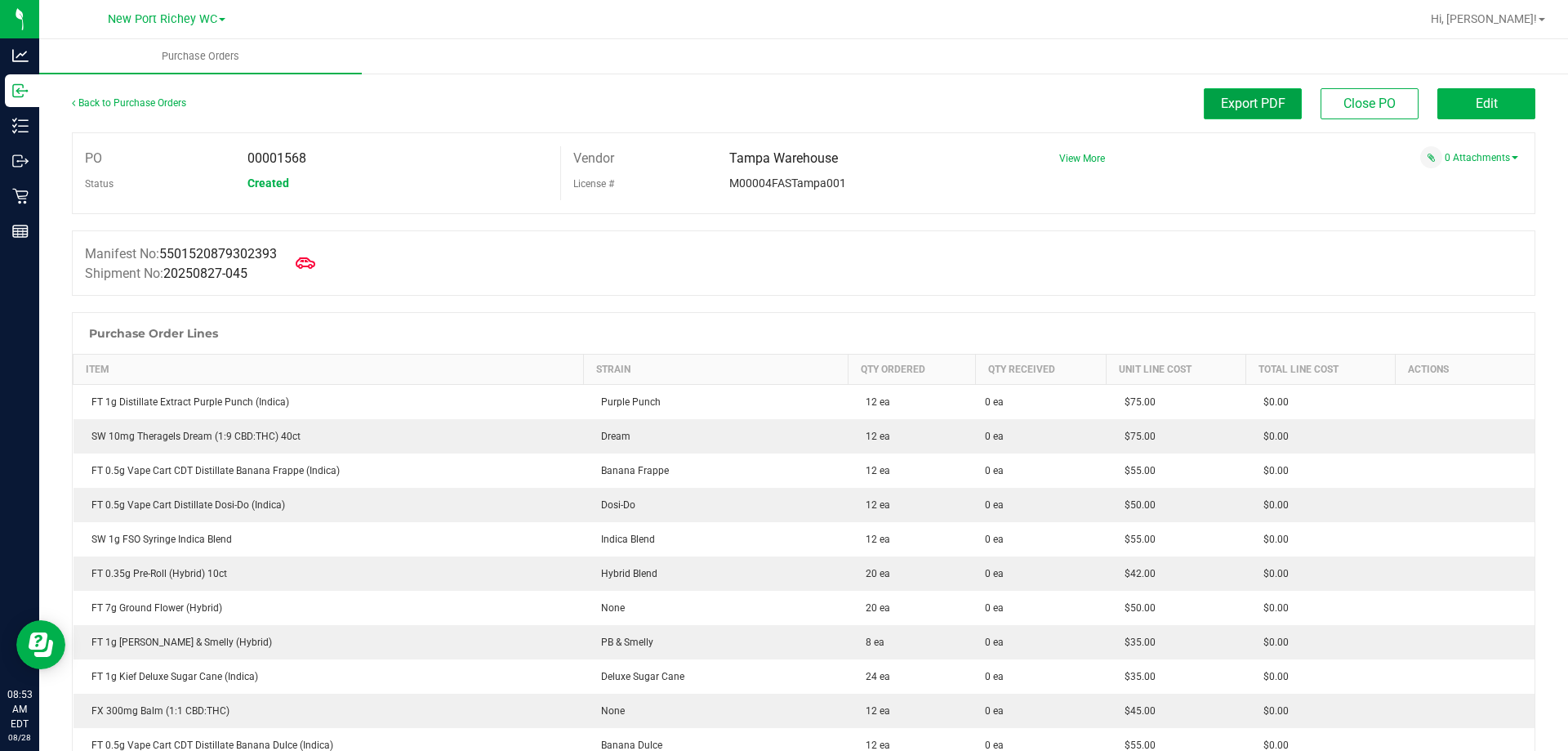
click at [1235, 93] on button "Export PDF" at bounding box center [1252, 103] width 98 height 31
click at [137, 100] on link "Back to Purchase Orders" at bounding box center [129, 102] width 115 height 11
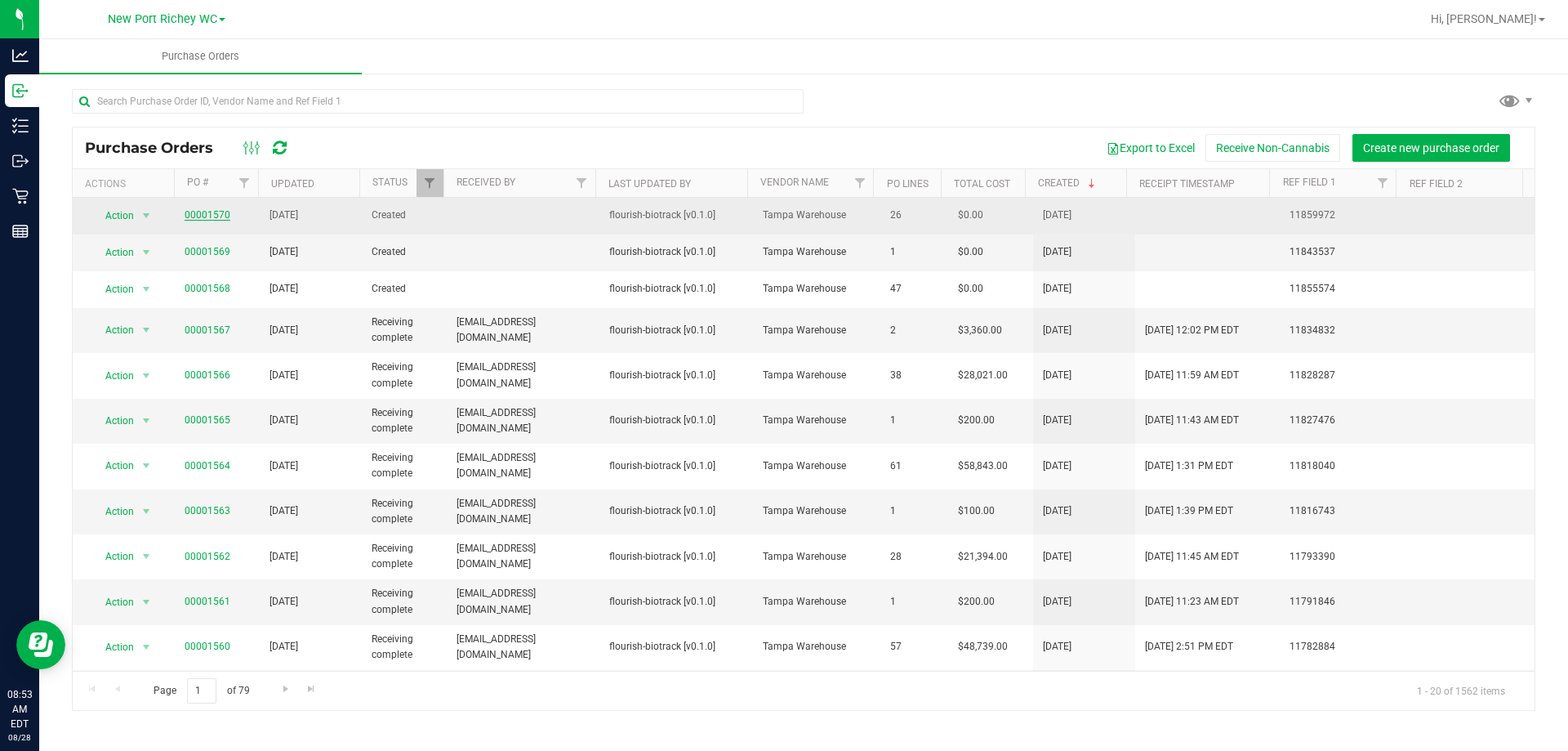
click at [201, 218] on link "00001570" at bounding box center [208, 214] width 46 height 11
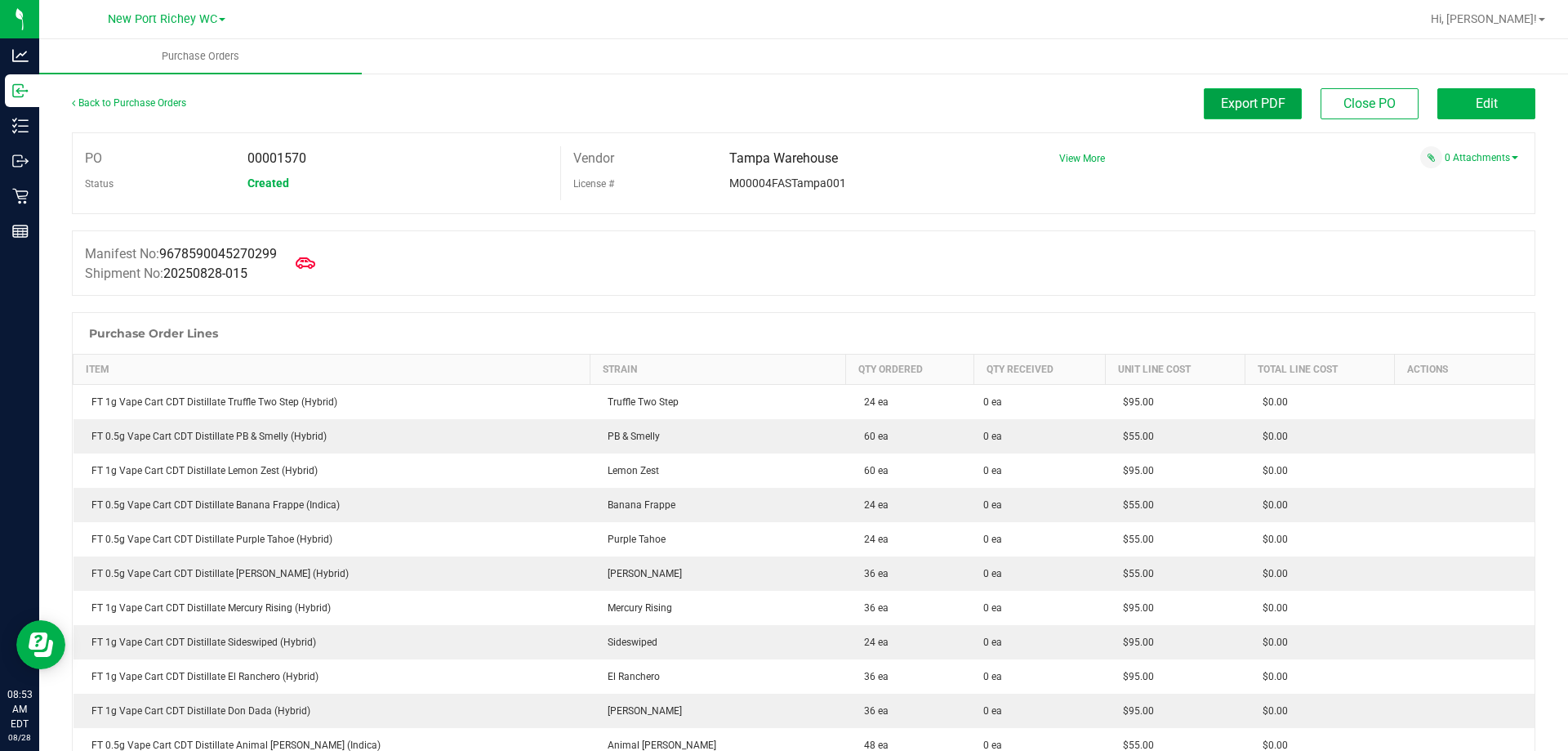
click at [1212, 111] on button "Export PDF" at bounding box center [1252, 103] width 98 height 31
